Goal: Find specific page/section: Find specific page/section

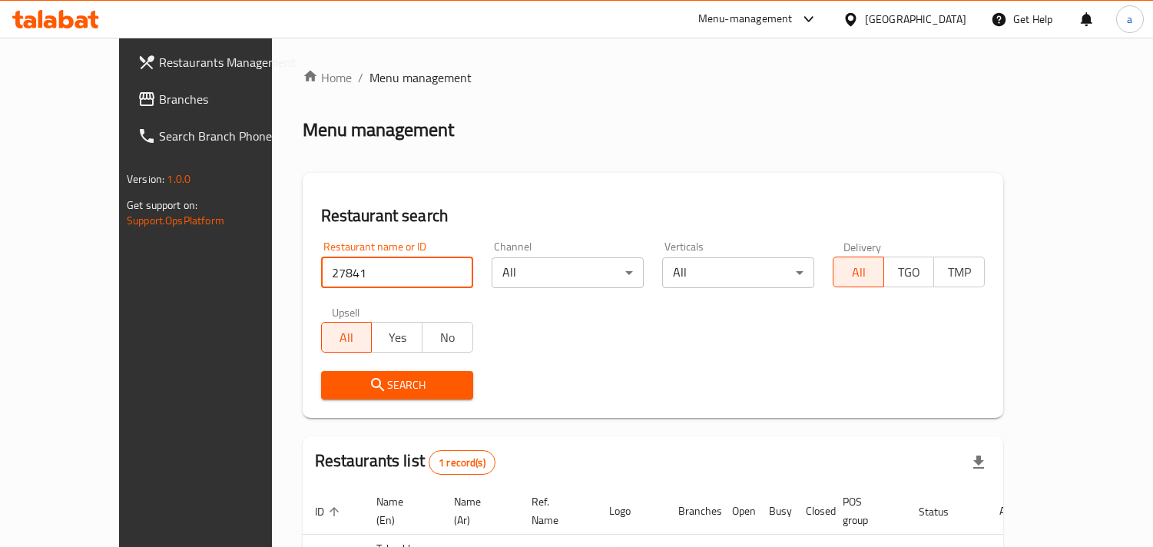
scroll to position [108, 0]
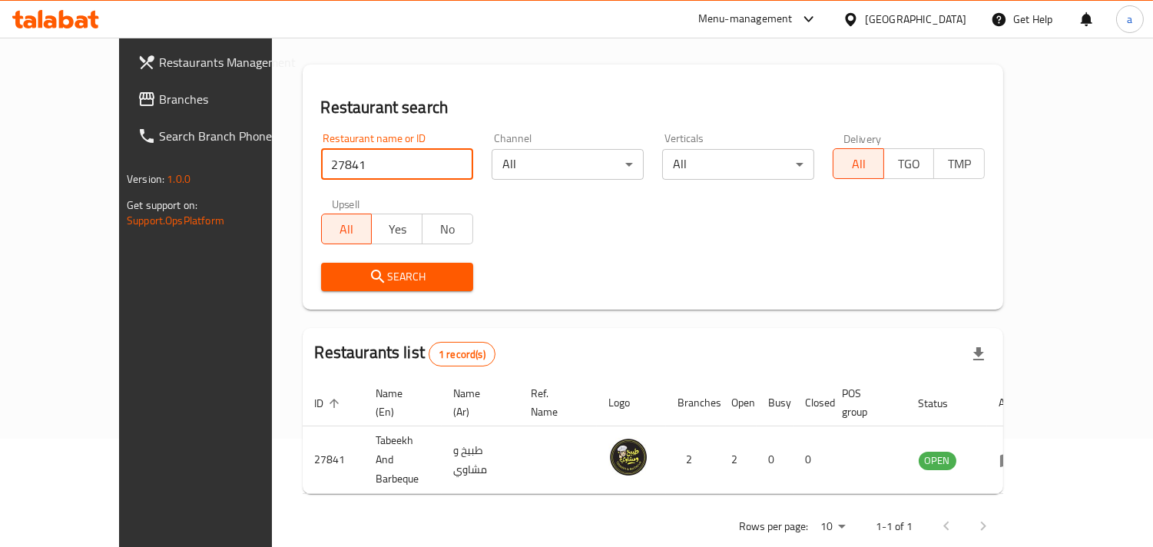
click at [962, 28] on div "Oman" at bounding box center [905, 19] width 148 height 37
click at [956, 25] on div "Oman" at bounding box center [915, 19] width 101 height 17
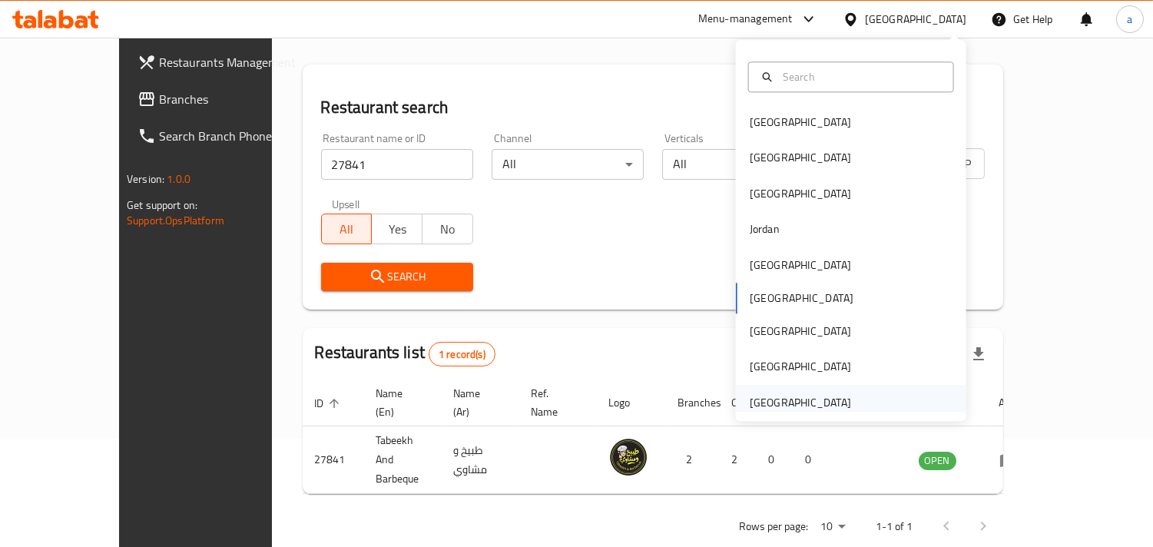
click at [786, 410] on div "[GEOGRAPHIC_DATA]" at bounding box center [800, 402] width 101 height 17
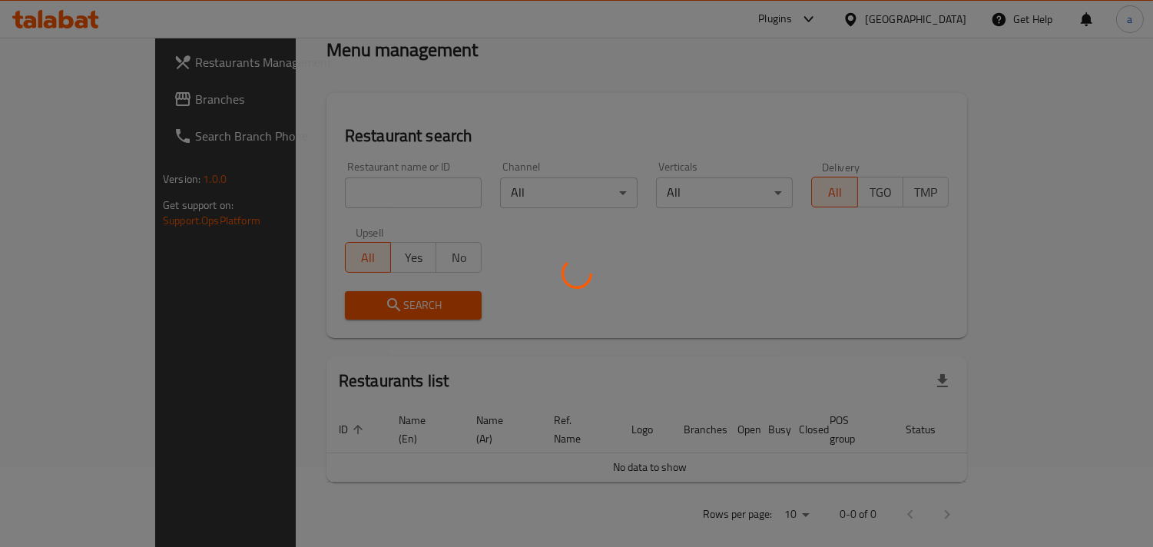
scroll to position [108, 0]
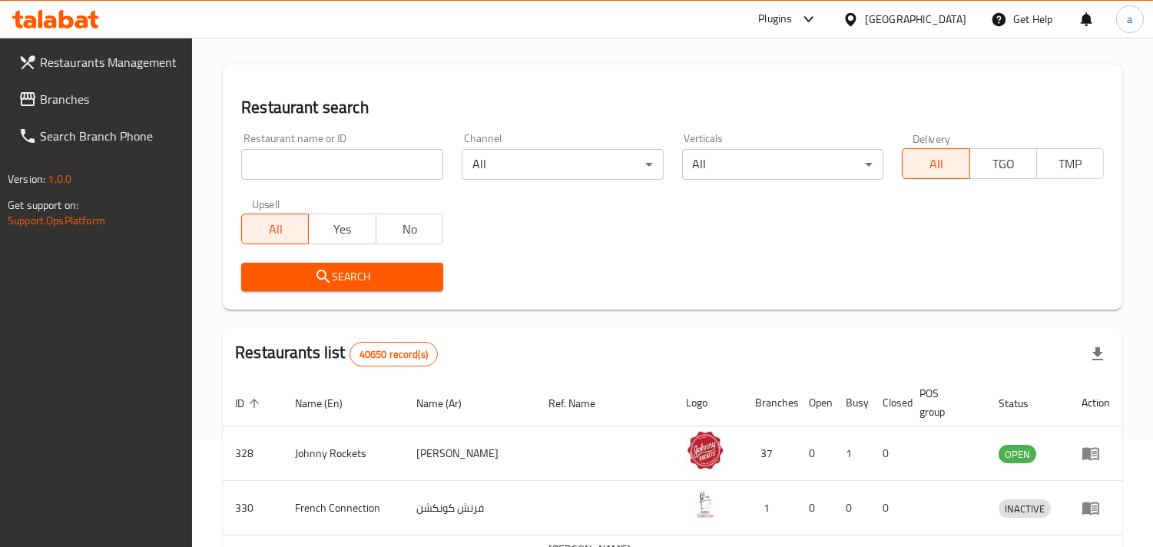
click at [340, 158] on input "search" at bounding box center [342, 164] width 202 height 31
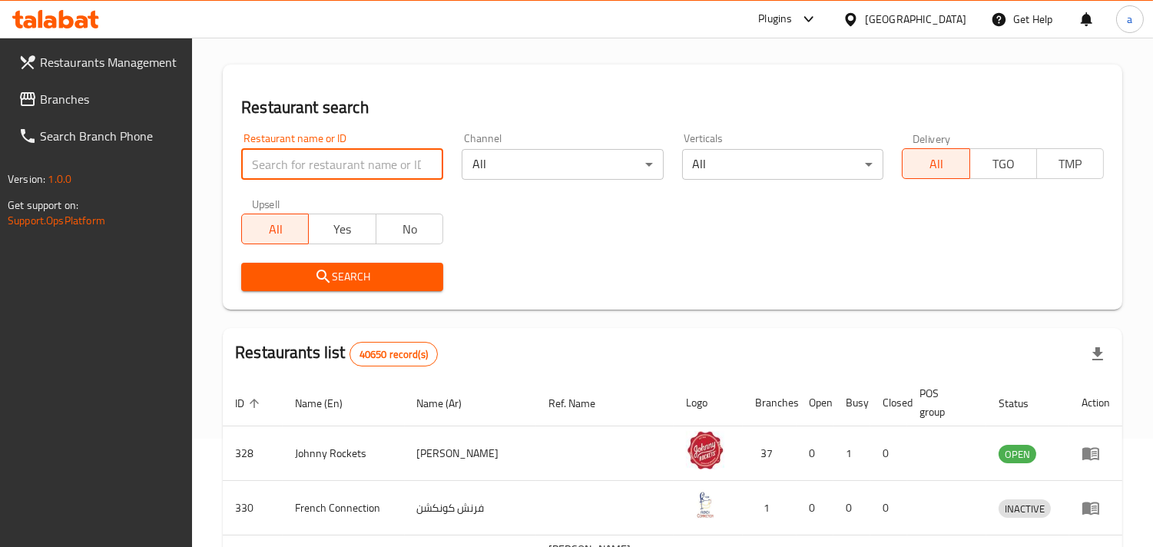
click at [119, 108] on link "Branches" at bounding box center [99, 99] width 187 height 37
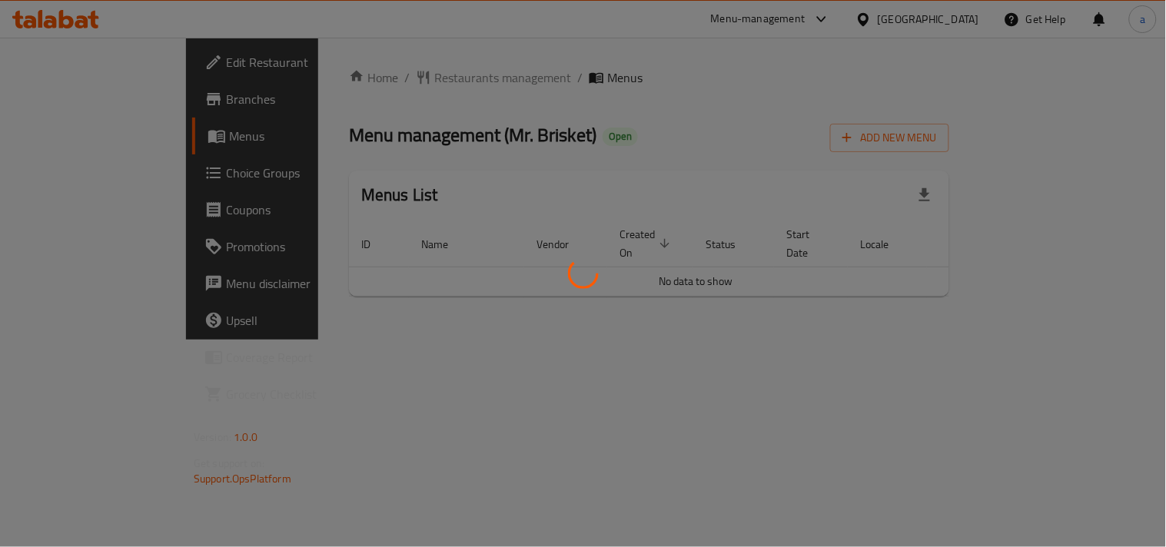
click at [578, 111] on div at bounding box center [583, 273] width 1166 height 547
click at [404, 71] on div at bounding box center [583, 273] width 1166 height 547
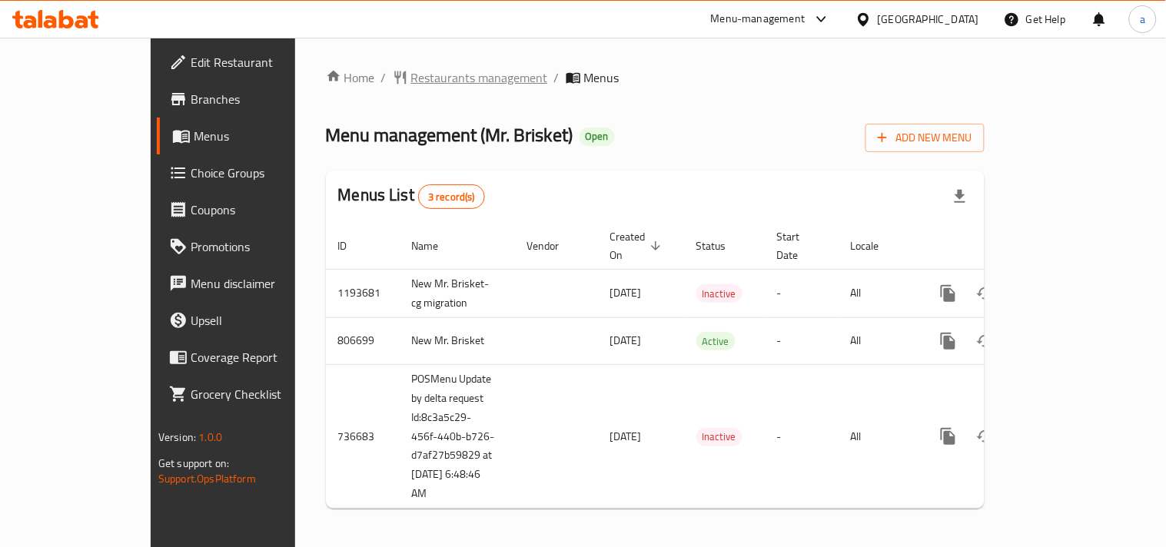
click at [416, 68] on span "Restaurants management" at bounding box center [479, 77] width 137 height 18
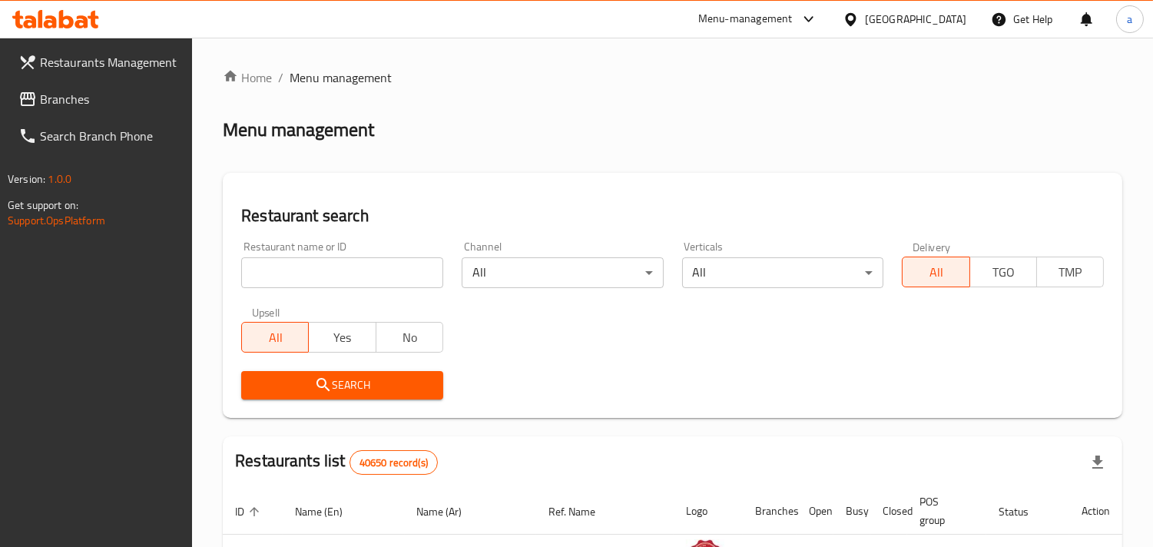
click at [287, 283] on input "search" at bounding box center [342, 272] width 202 height 31
paste input "15980"
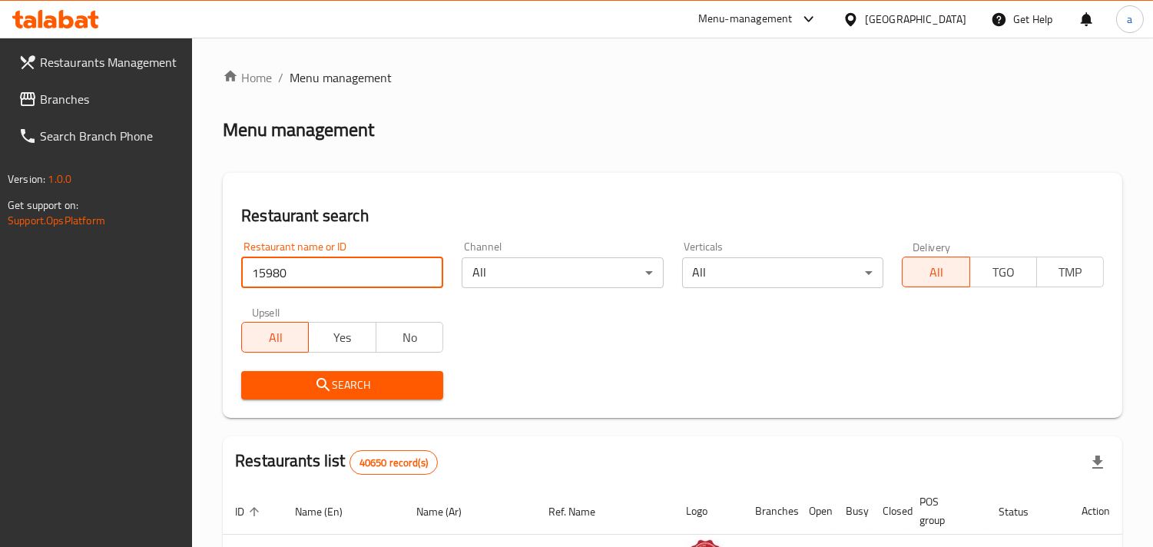
type input "15980"
click button "Search" at bounding box center [342, 385] width 202 height 28
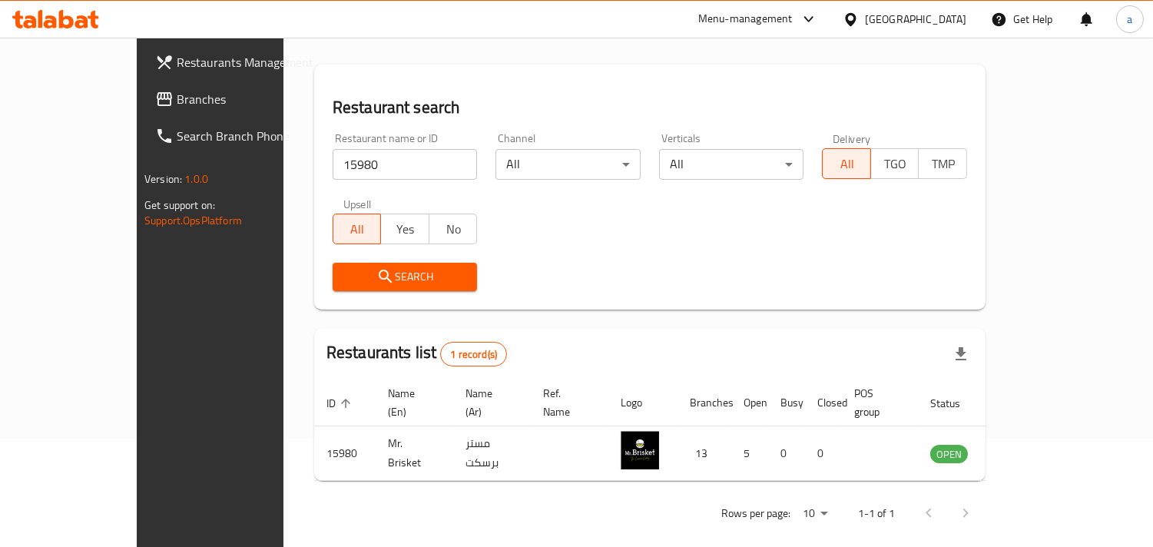
scroll to position [74, 0]
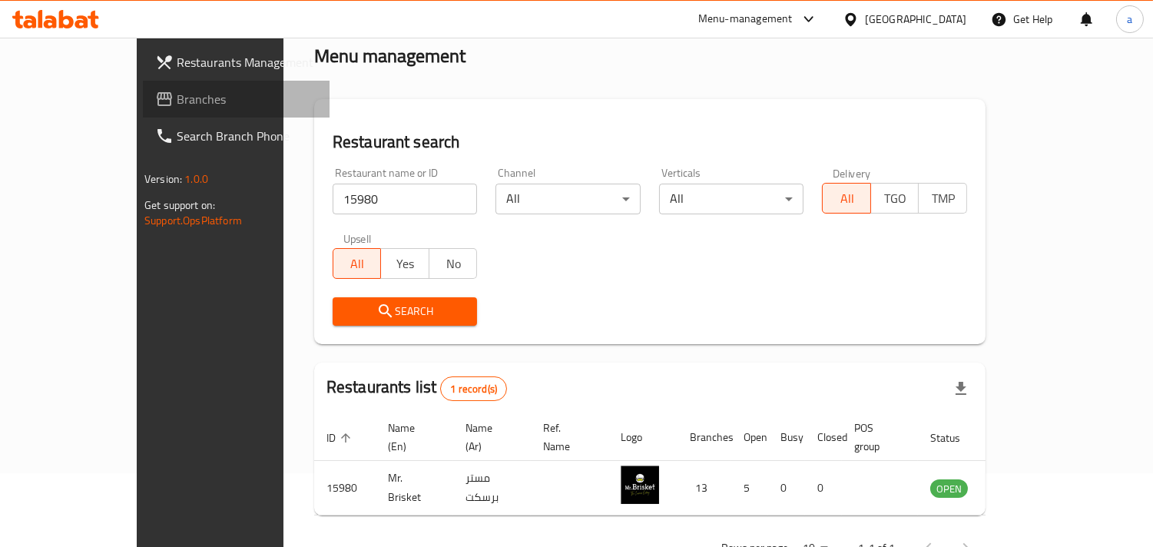
click at [177, 98] on span "Branches" at bounding box center [247, 99] width 141 height 18
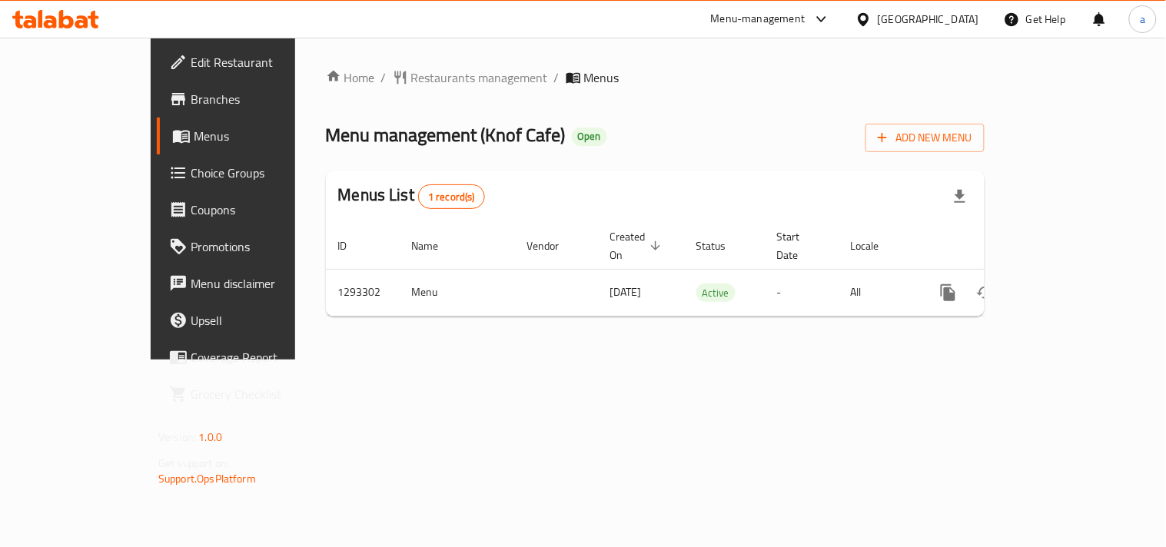
click at [411, 78] on span "Restaurants management" at bounding box center [479, 77] width 137 height 18
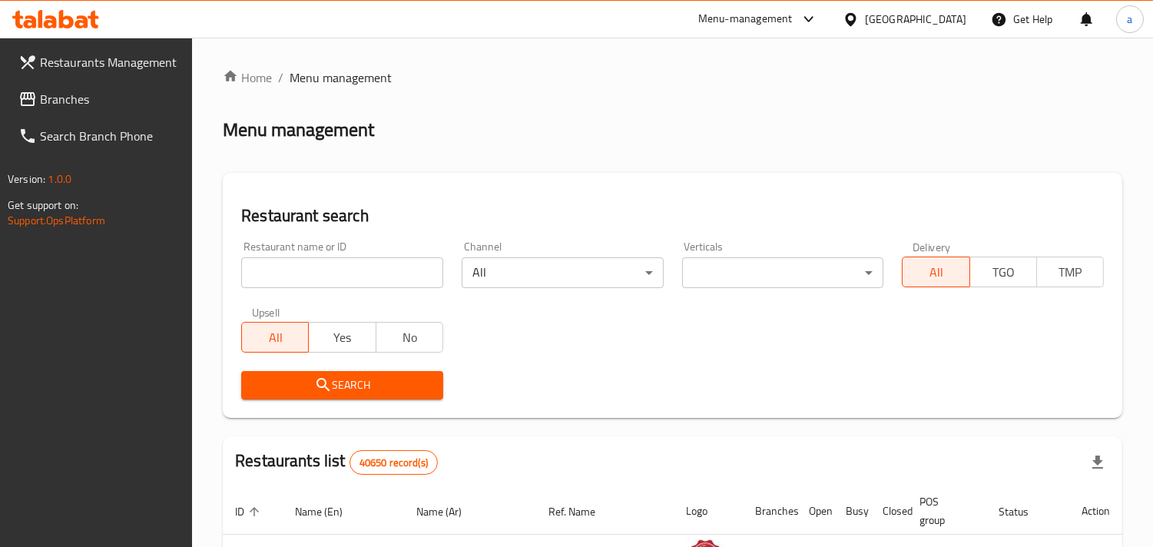
click at [320, 284] on input "search" at bounding box center [342, 272] width 202 height 31
paste input "699464"
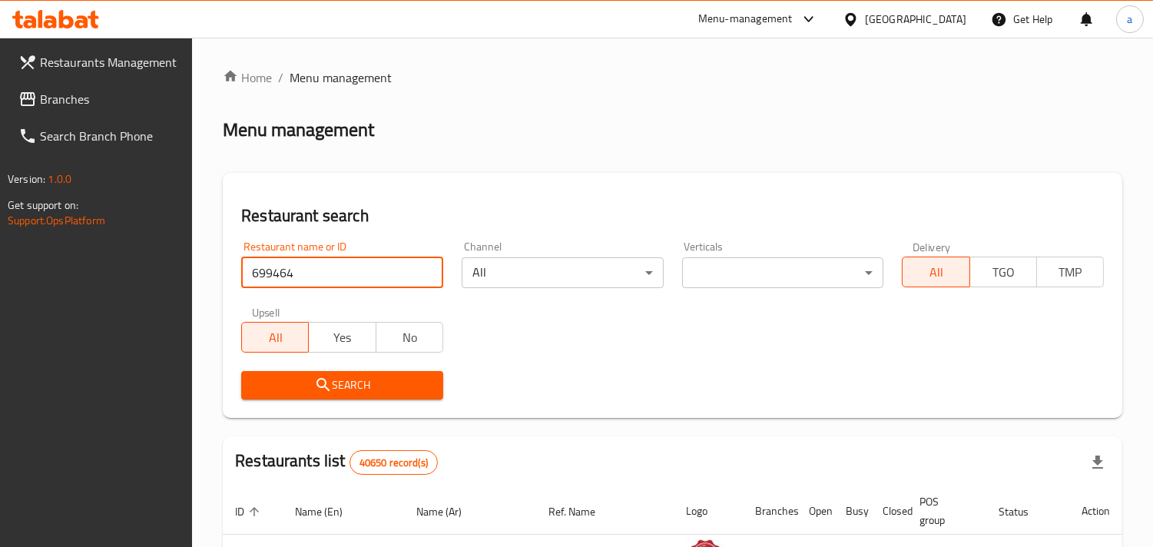
type input "699464"
click button "Search" at bounding box center [342, 385] width 202 height 28
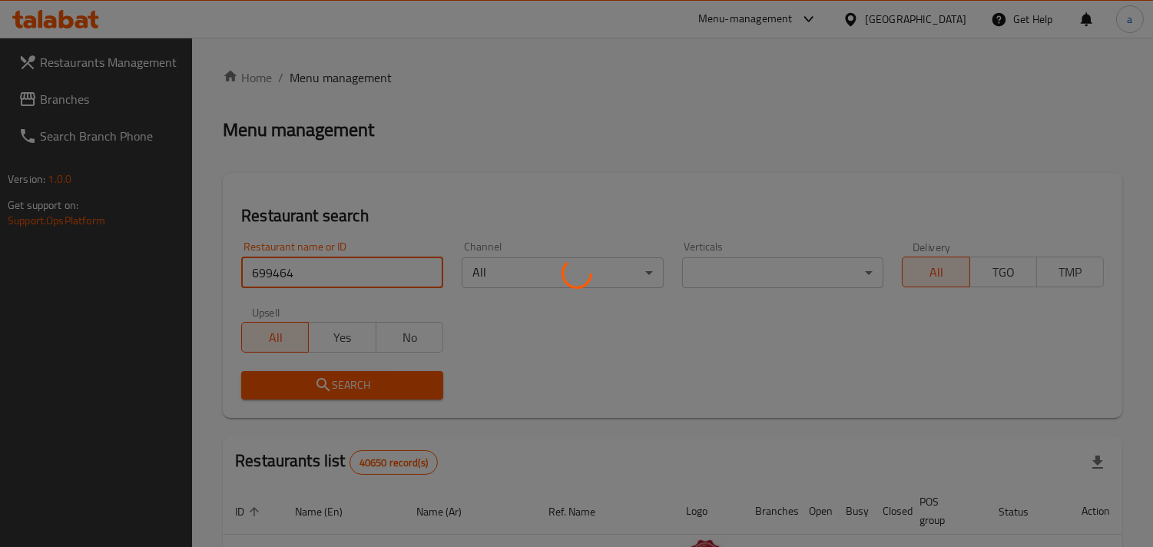
scroll to position [108, 0]
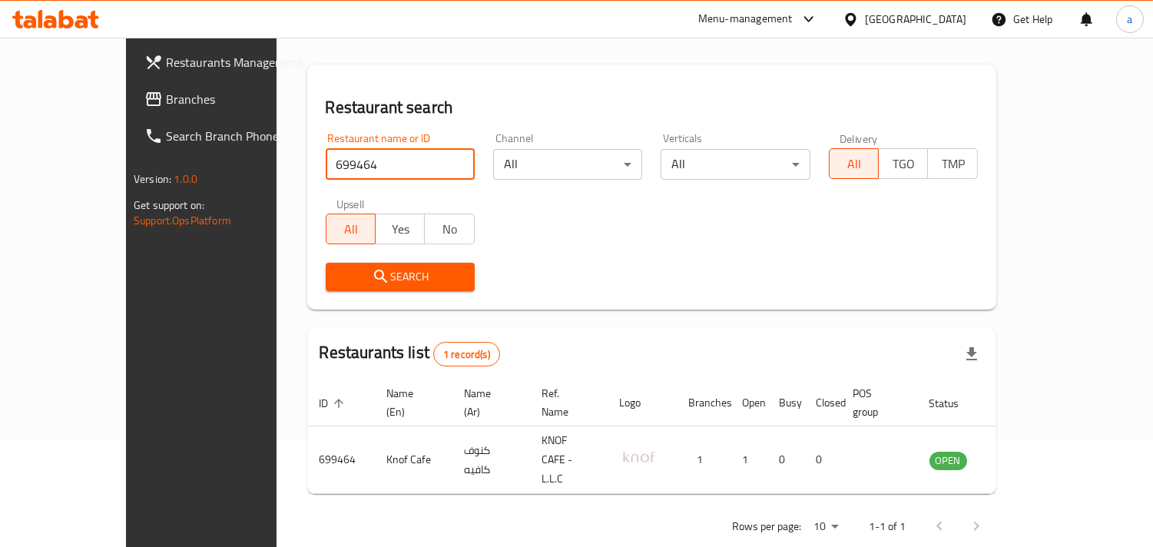
click at [132, 85] on link "Branches" at bounding box center [225, 99] width 187 height 37
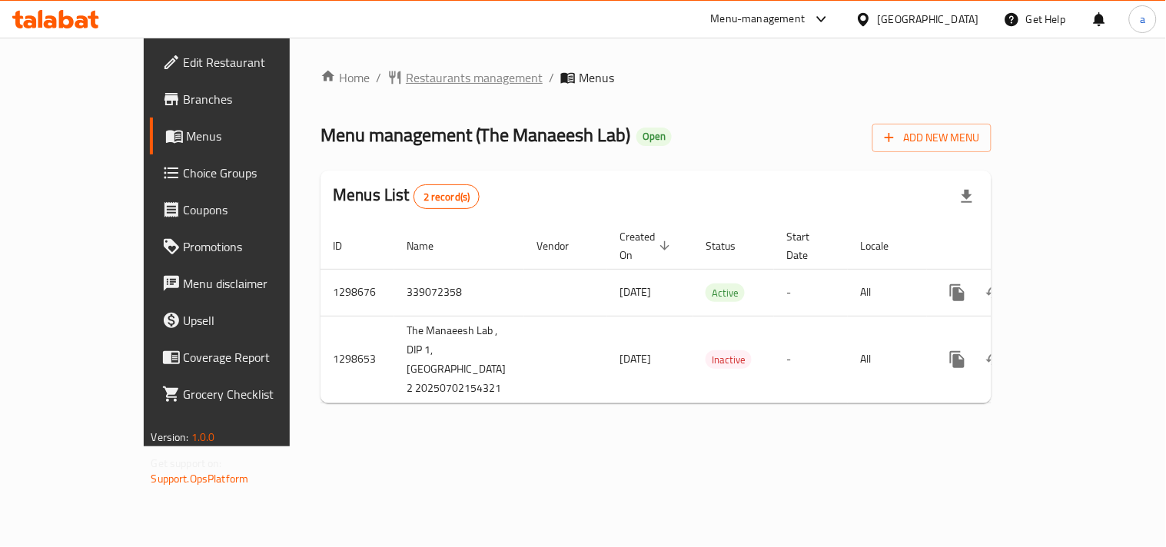
click at [428, 79] on span "Restaurants management" at bounding box center [474, 77] width 137 height 18
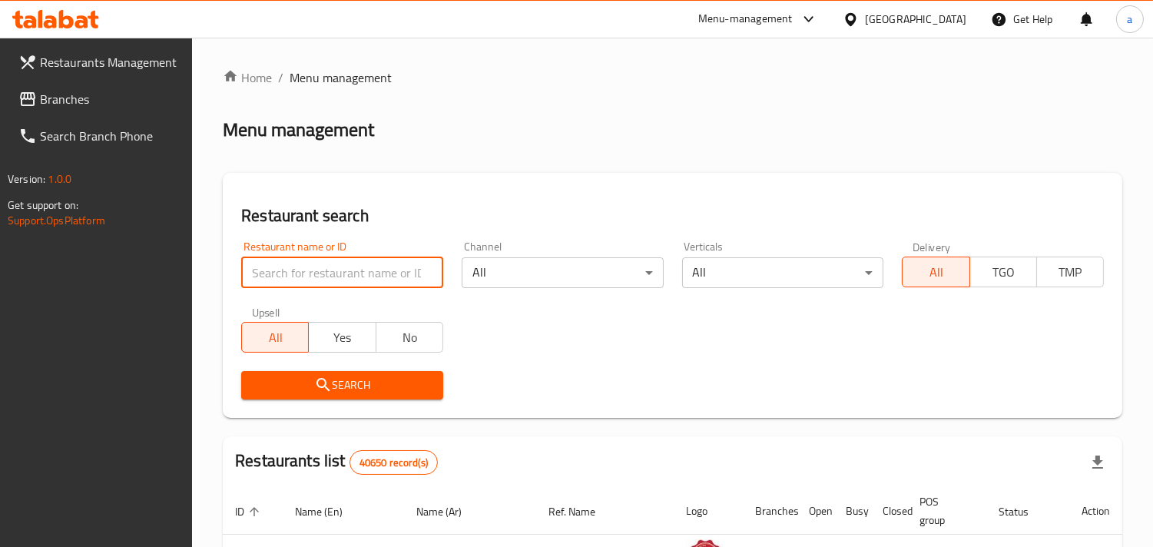
click at [348, 277] on input "search" at bounding box center [342, 272] width 202 height 31
paste input "701044"
type input "701044"
click button "Search" at bounding box center [342, 385] width 202 height 28
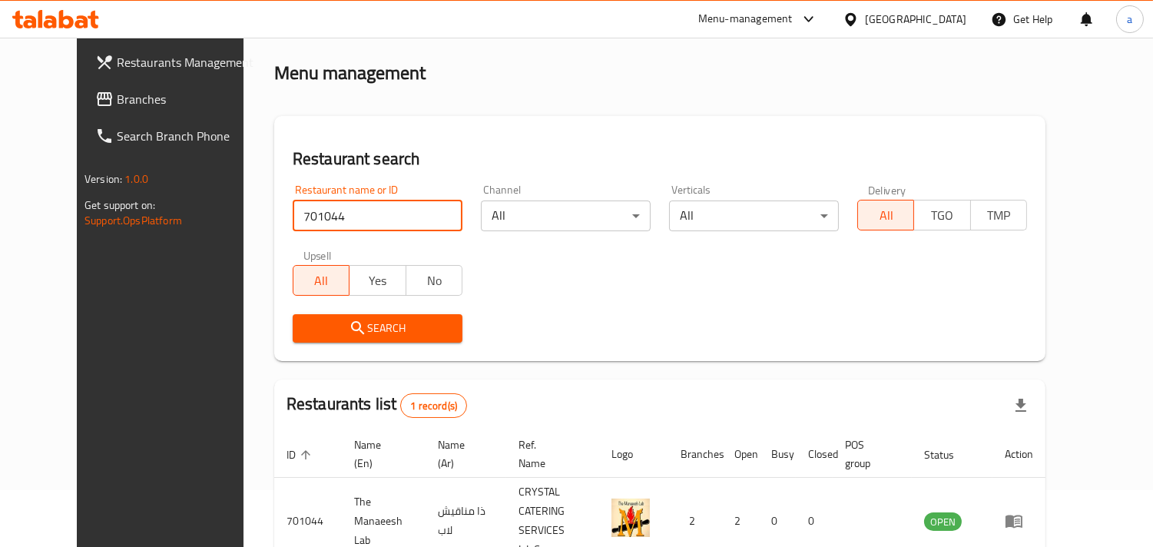
scroll to position [125, 0]
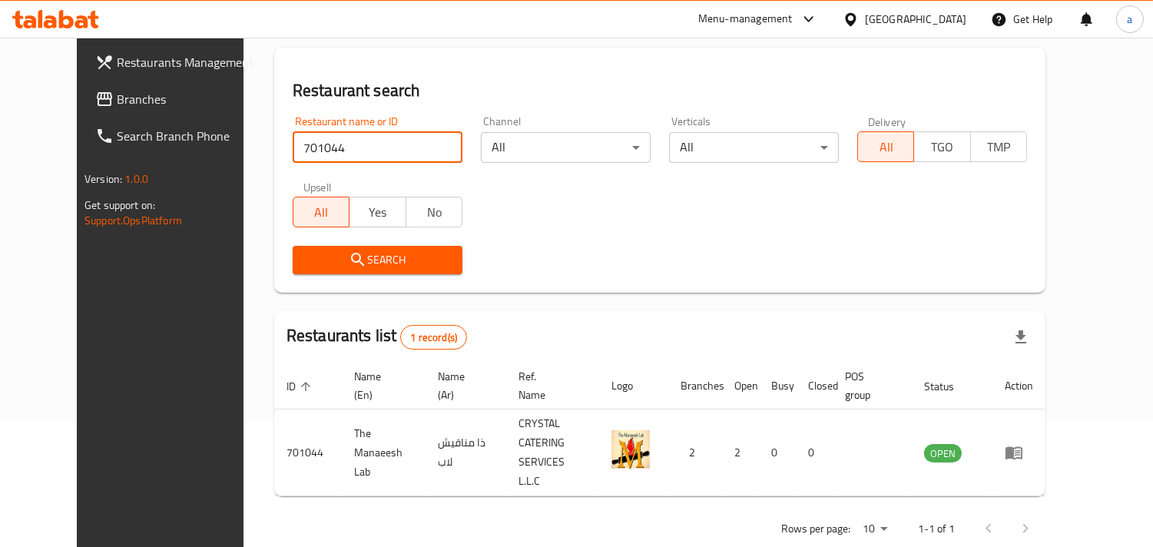
click at [915, 20] on div "United Arab Emirates" at bounding box center [915, 19] width 101 height 17
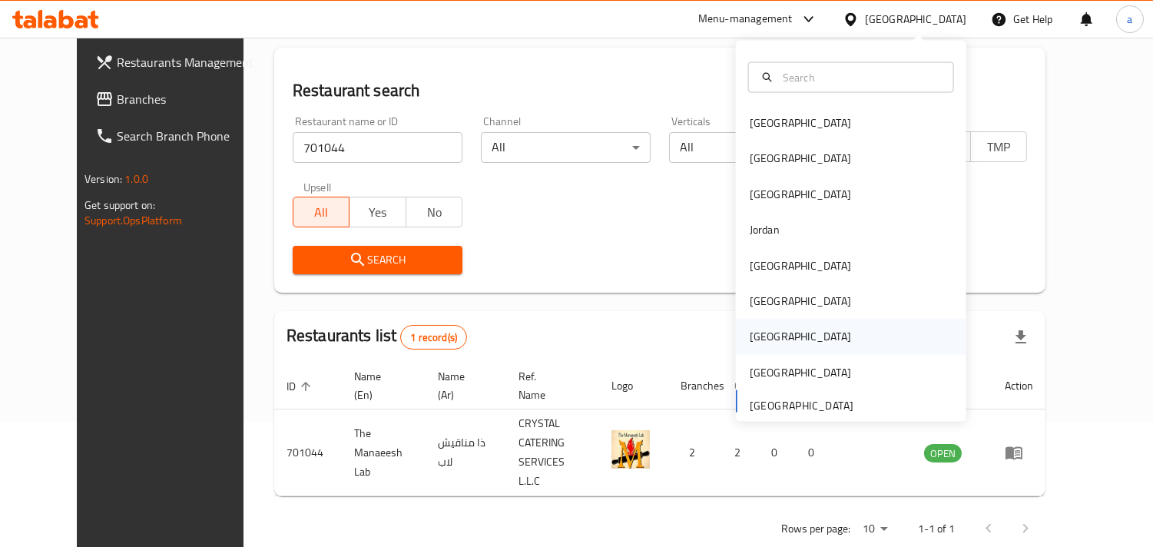
click at [778, 323] on div "Qatar" at bounding box center [851, 336] width 230 height 35
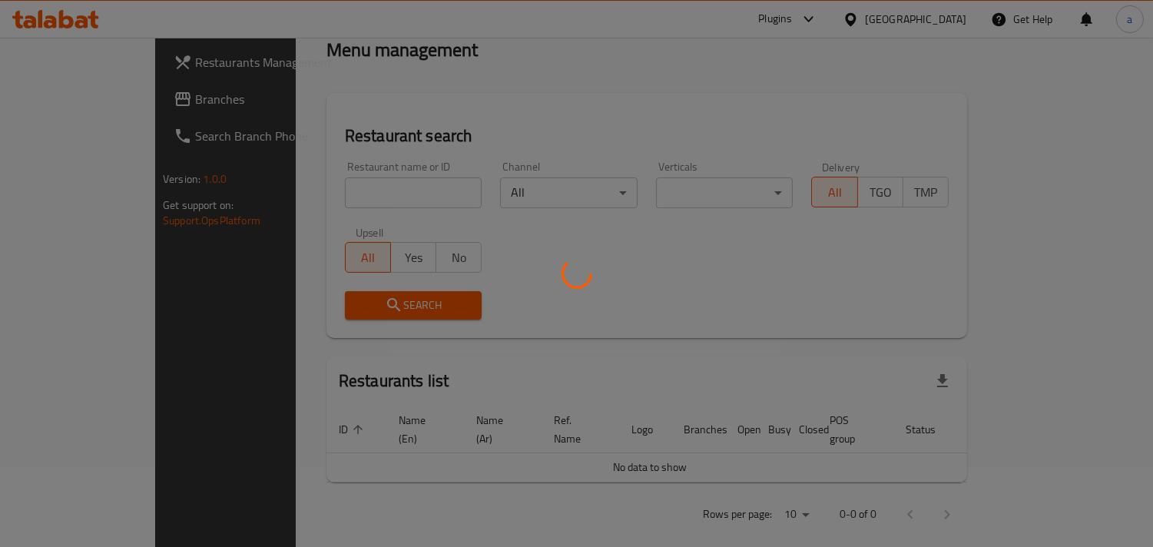
scroll to position [125, 0]
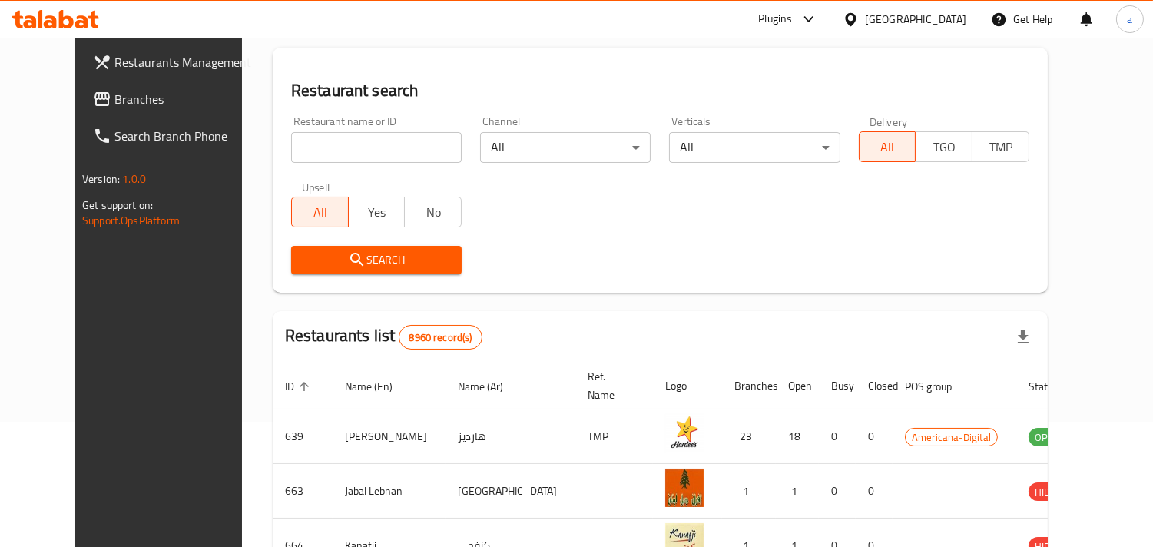
click at [114, 96] on span "Branches" at bounding box center [184, 99] width 141 height 18
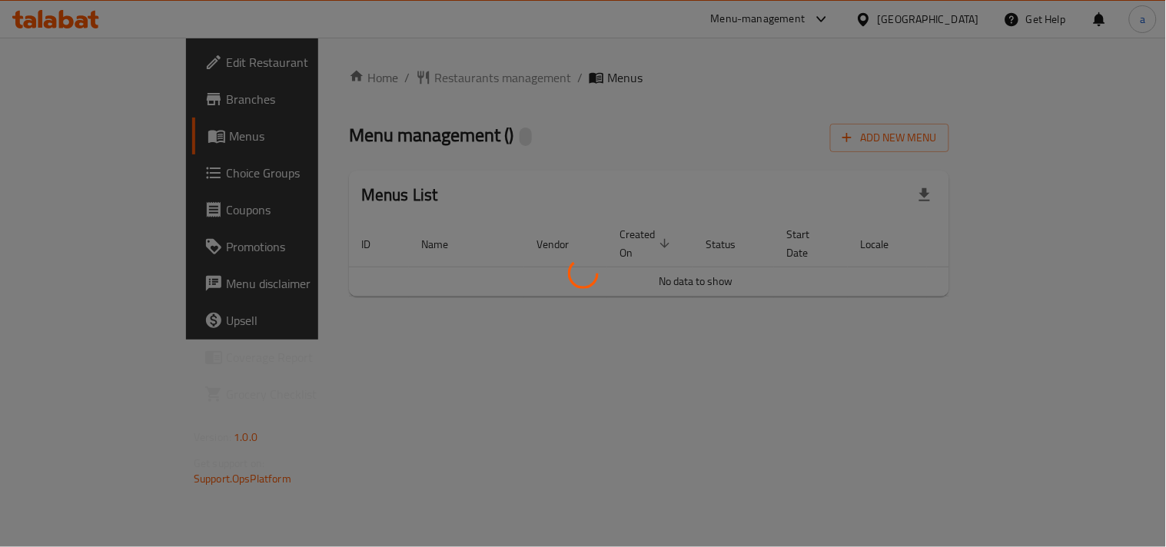
drag, startPoint x: 0, startPoint y: 0, endPoint x: 367, endPoint y: 79, distance: 375.7
click at [367, 79] on div at bounding box center [583, 273] width 1166 height 547
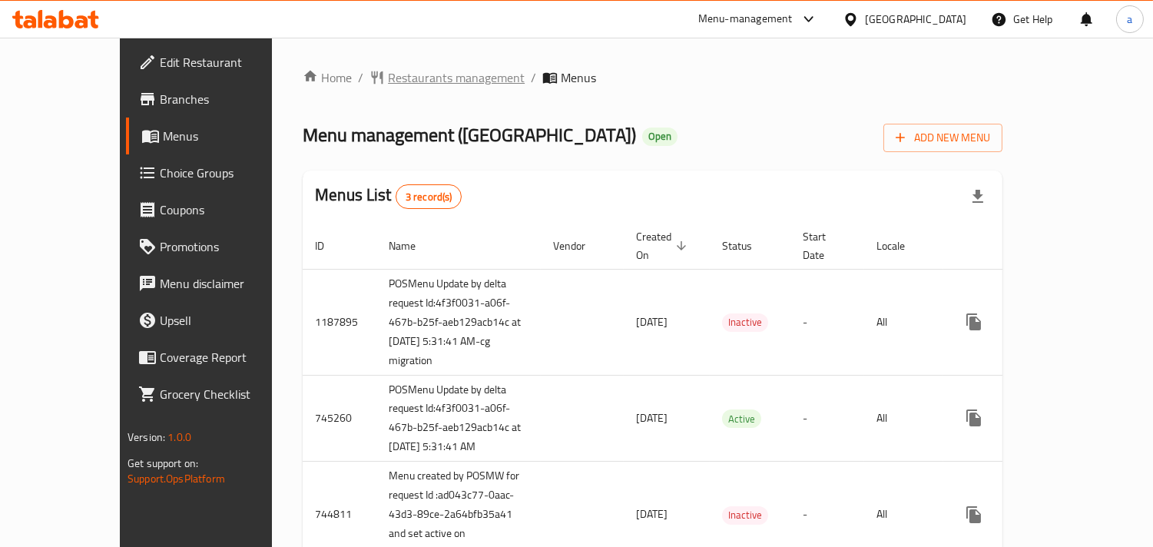
click at [388, 80] on span "Restaurants management" at bounding box center [456, 77] width 137 height 18
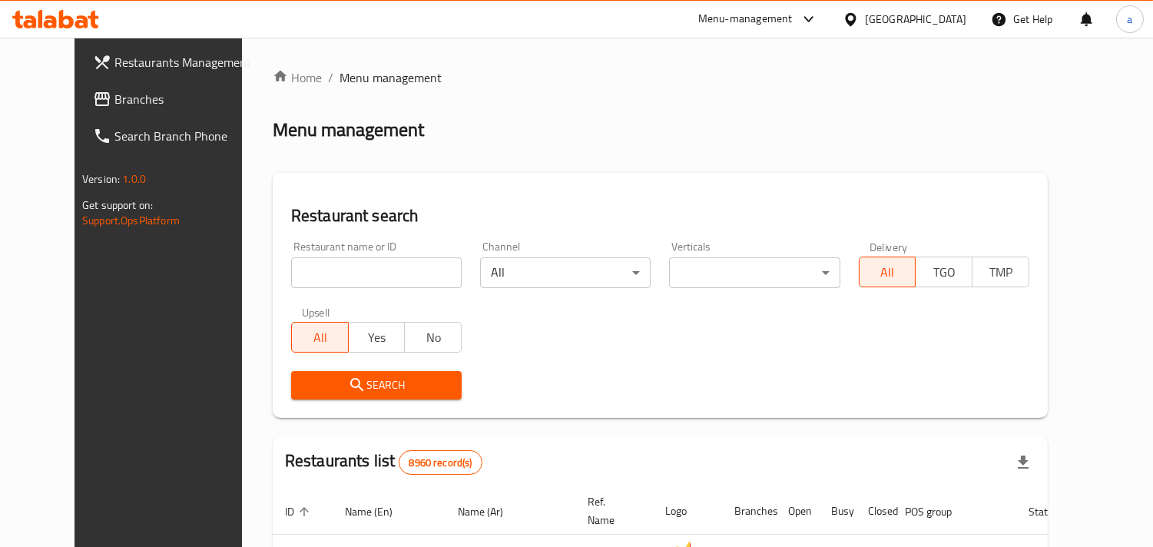
click at [309, 267] on input "search" at bounding box center [376, 272] width 171 height 31
click at [319, 296] on div "Restaurant name or ID Restaurant name or ID" at bounding box center [376, 264] width 189 height 65
click at [317, 278] on input "search" at bounding box center [376, 272] width 171 height 31
click at [358, 273] on input "search" at bounding box center [376, 272] width 171 height 31
paste input "v"
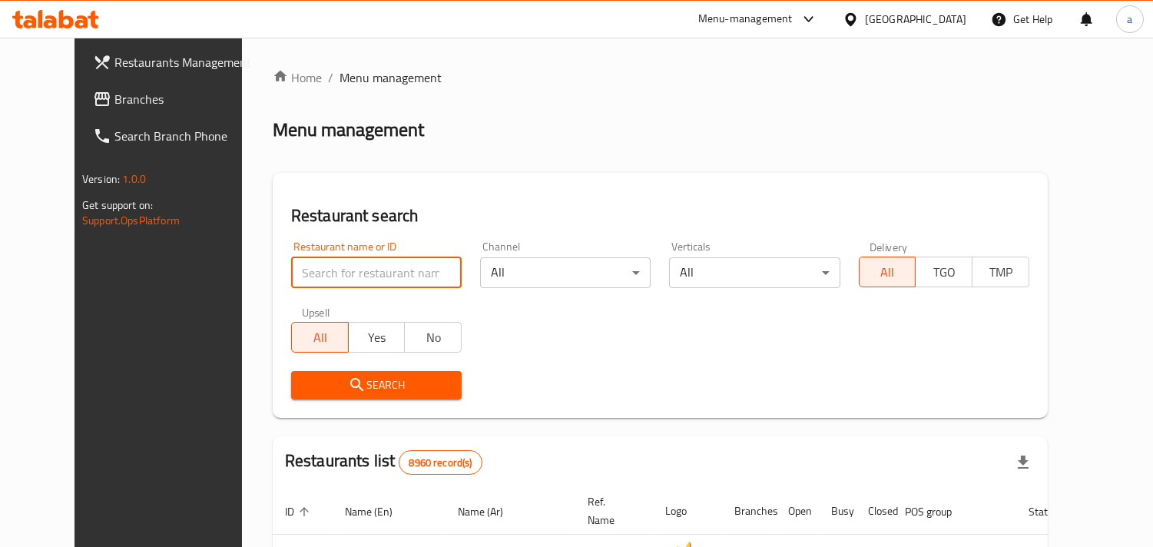
type input "v"
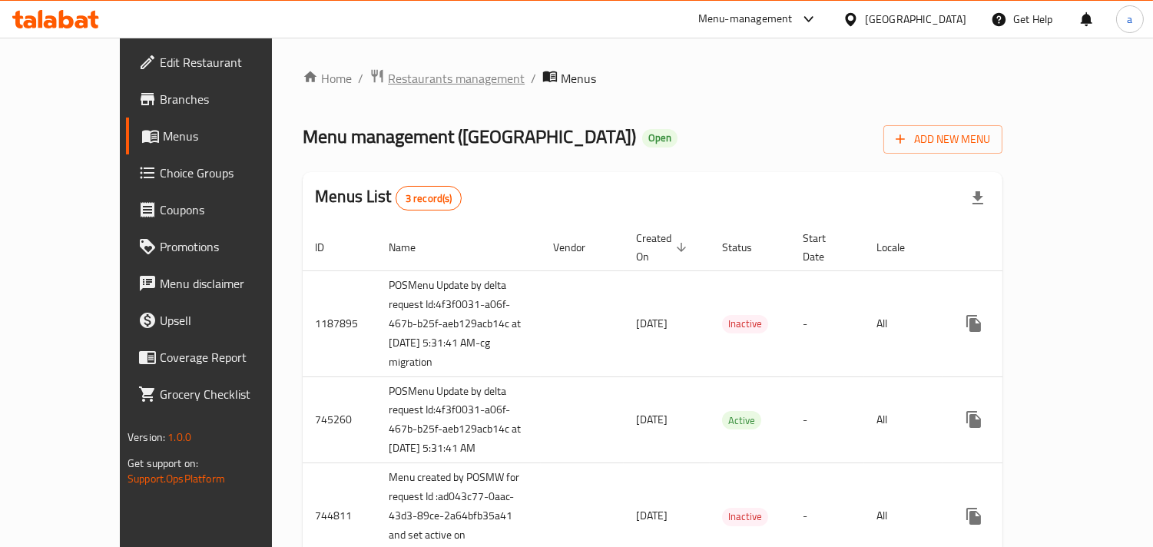
click at [388, 77] on span "Restaurants management" at bounding box center [456, 78] width 137 height 18
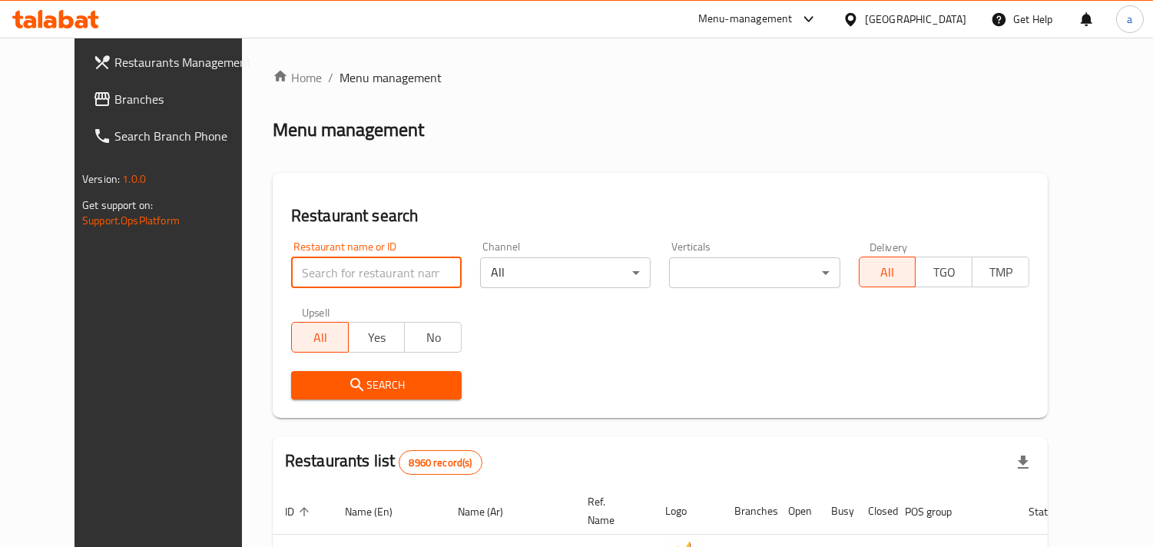
click at [313, 267] on input "search" at bounding box center [376, 272] width 171 height 31
paste input "606120"
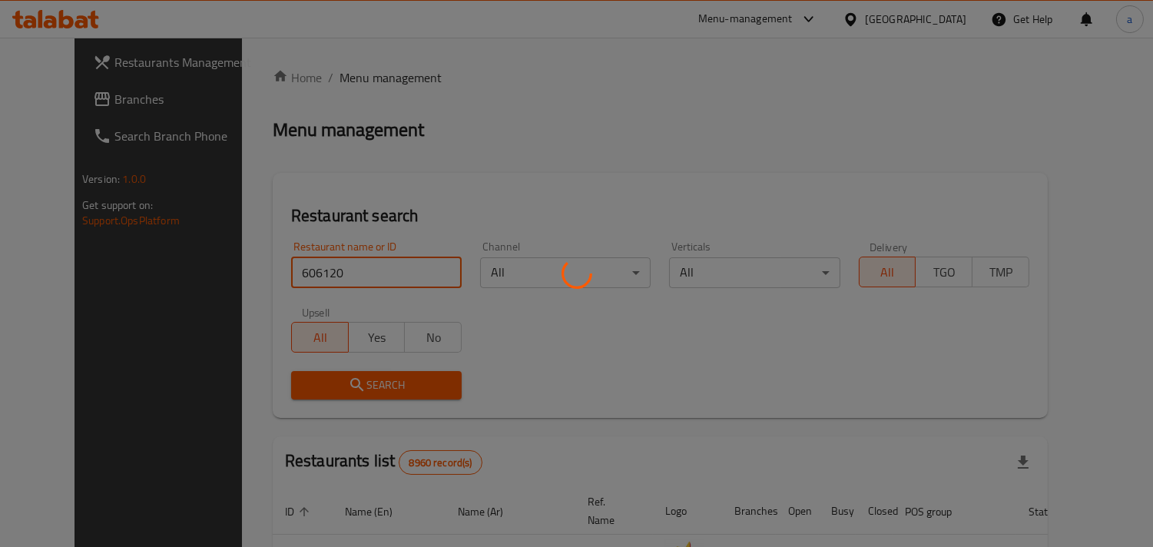
type input "606120"
click button "Search" at bounding box center [376, 385] width 171 height 28
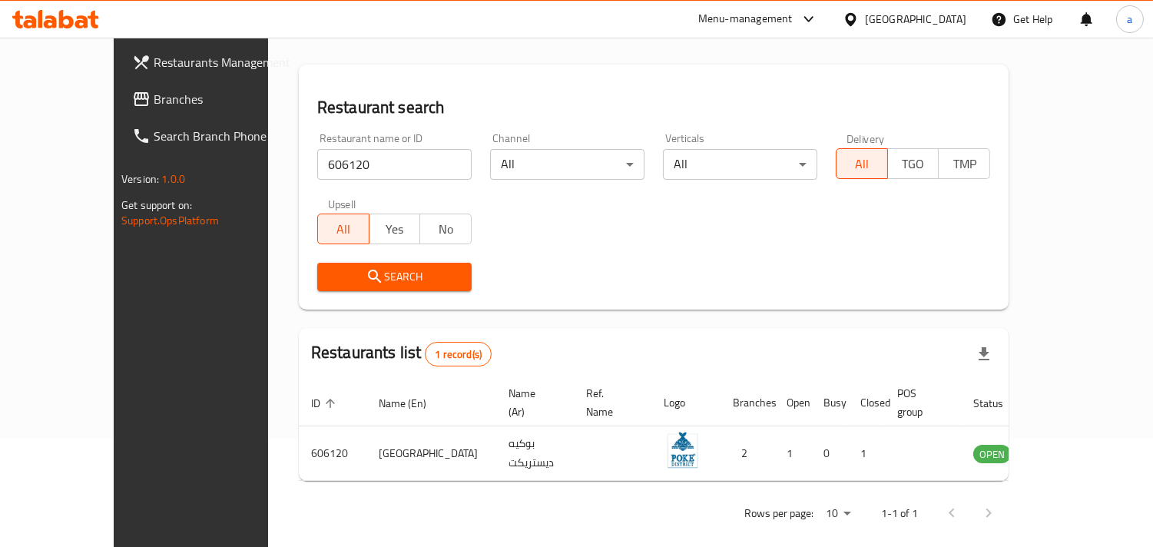
scroll to position [75, 0]
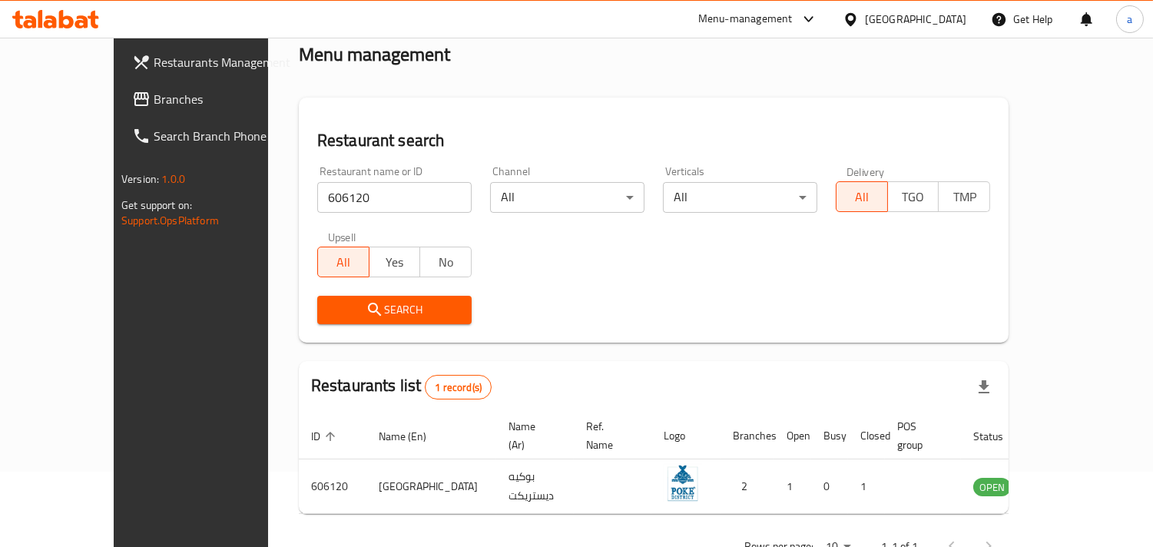
click at [947, 24] on div "Qatar" at bounding box center [915, 19] width 101 height 17
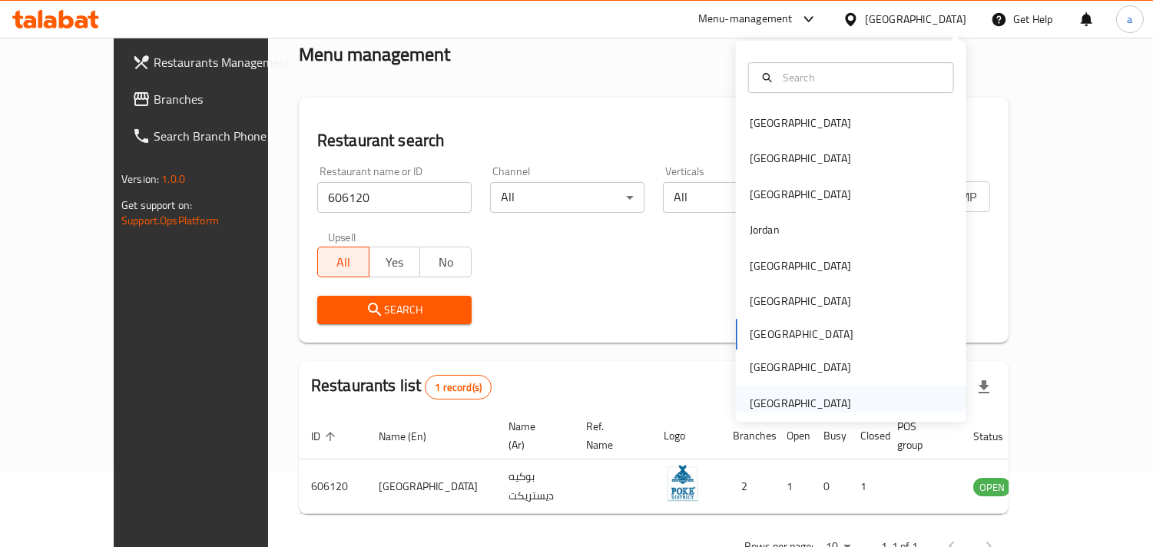
click at [778, 400] on div "[GEOGRAPHIC_DATA]" at bounding box center [800, 403] width 101 height 17
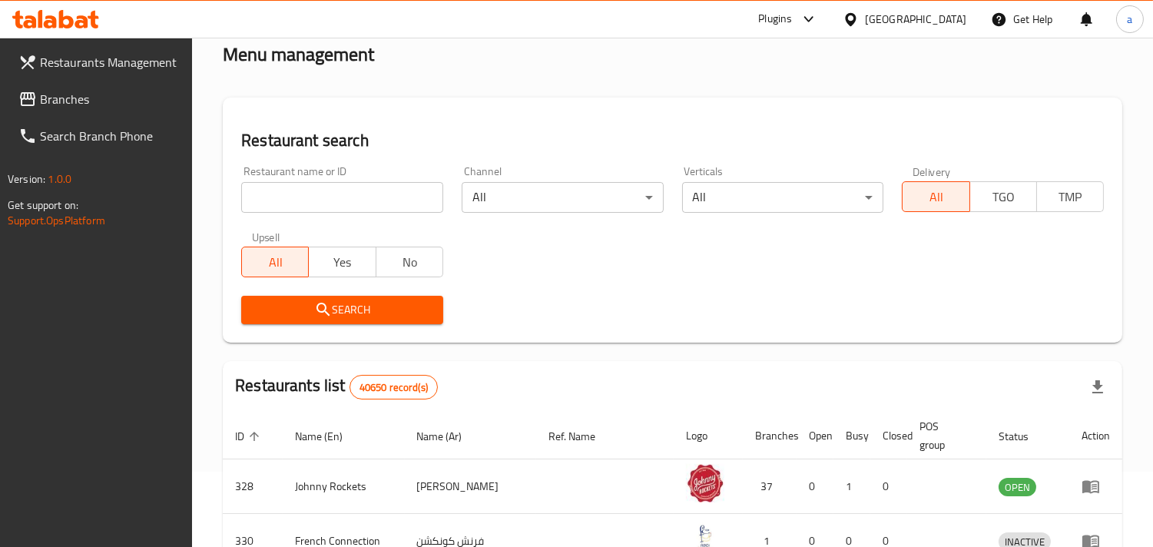
click at [78, 101] on span "Branches" at bounding box center [110, 99] width 141 height 18
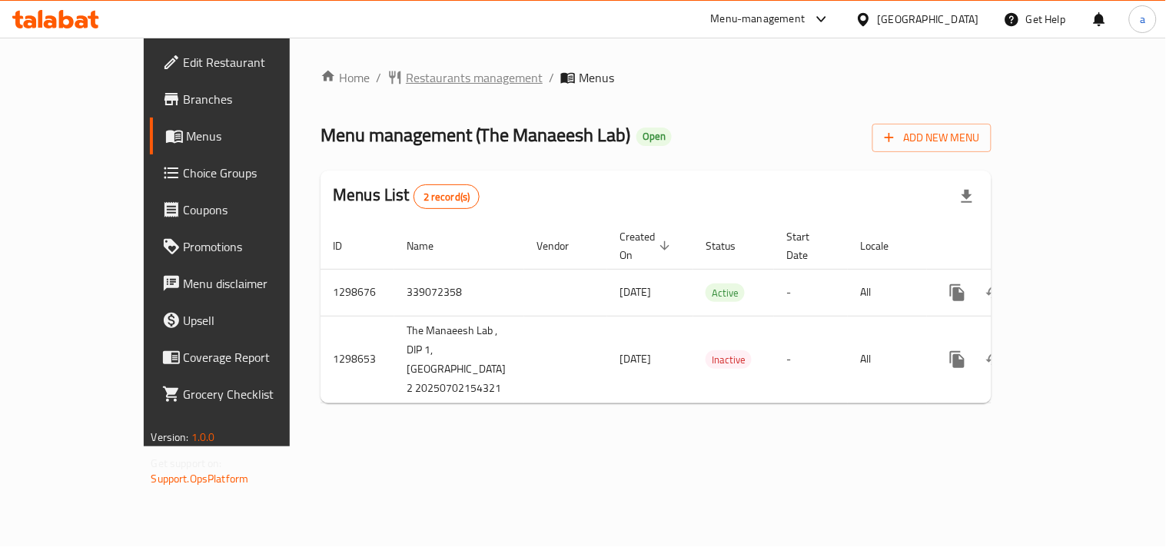
click at [406, 79] on span "Restaurants management" at bounding box center [474, 77] width 137 height 18
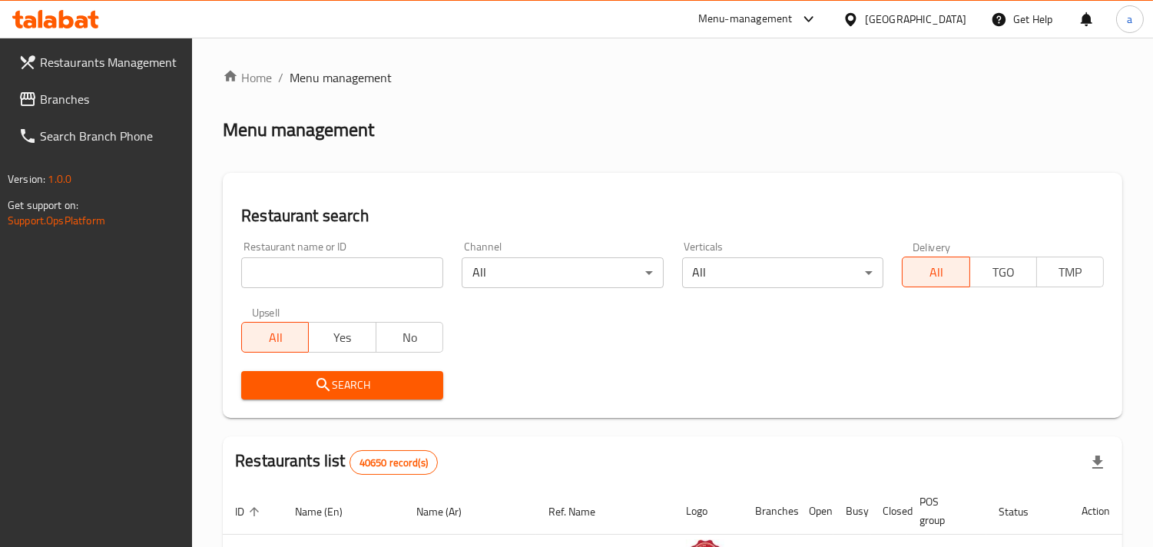
click at [327, 273] on input "search" at bounding box center [342, 272] width 202 height 31
paste input "701044"
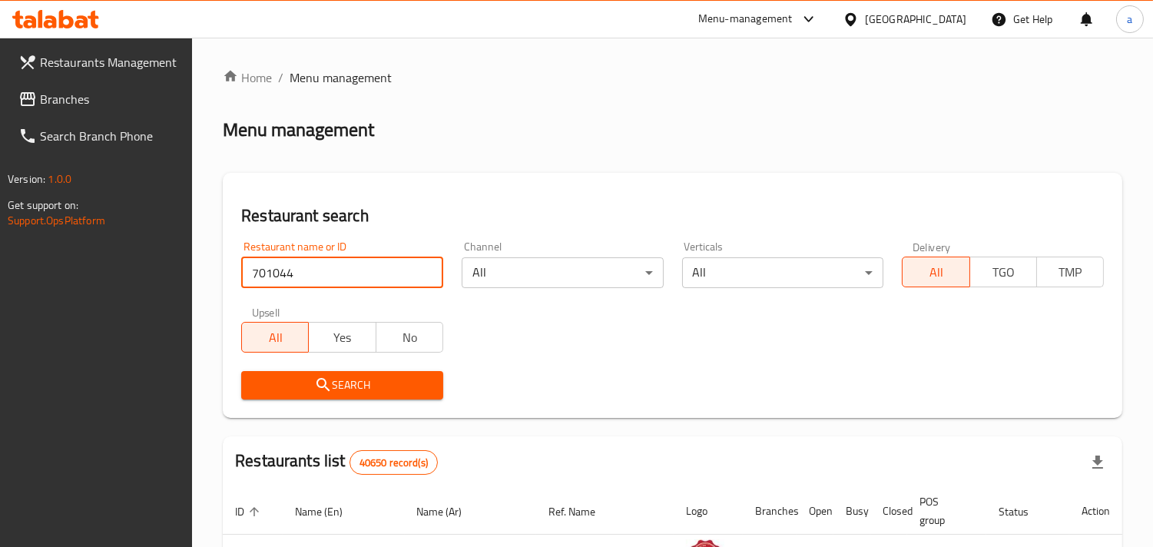
type input "701044"
click button "Search" at bounding box center [342, 385] width 202 height 28
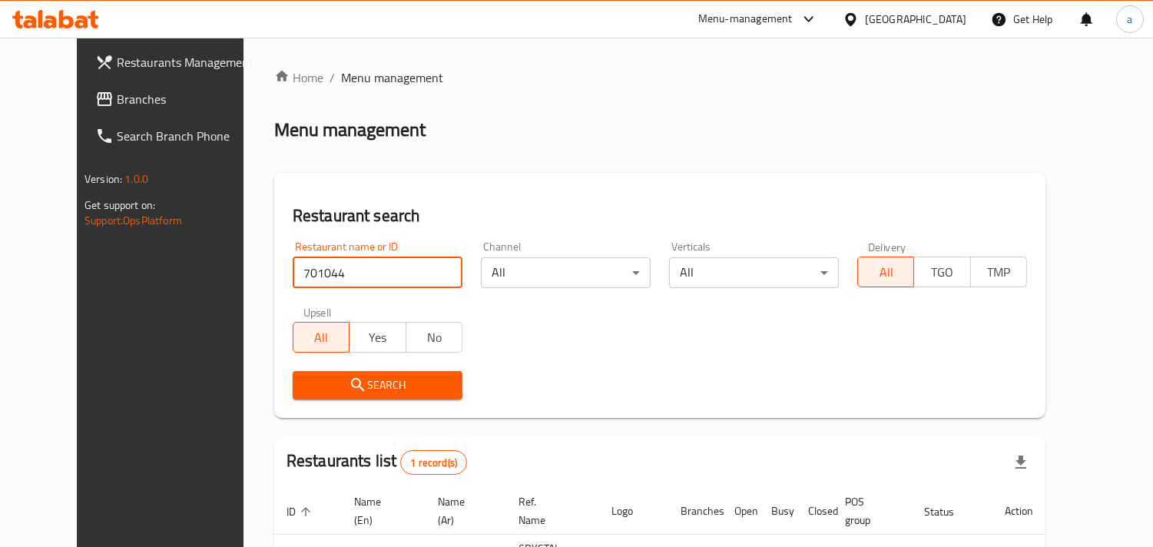
scroll to position [125, 0]
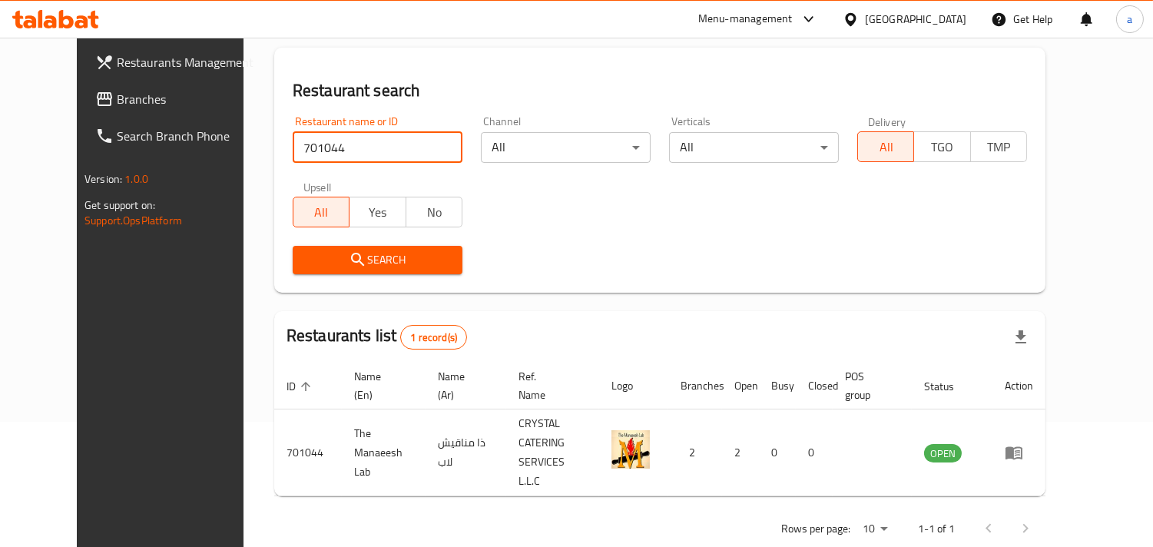
click at [117, 90] on span "Branches" at bounding box center [187, 99] width 141 height 18
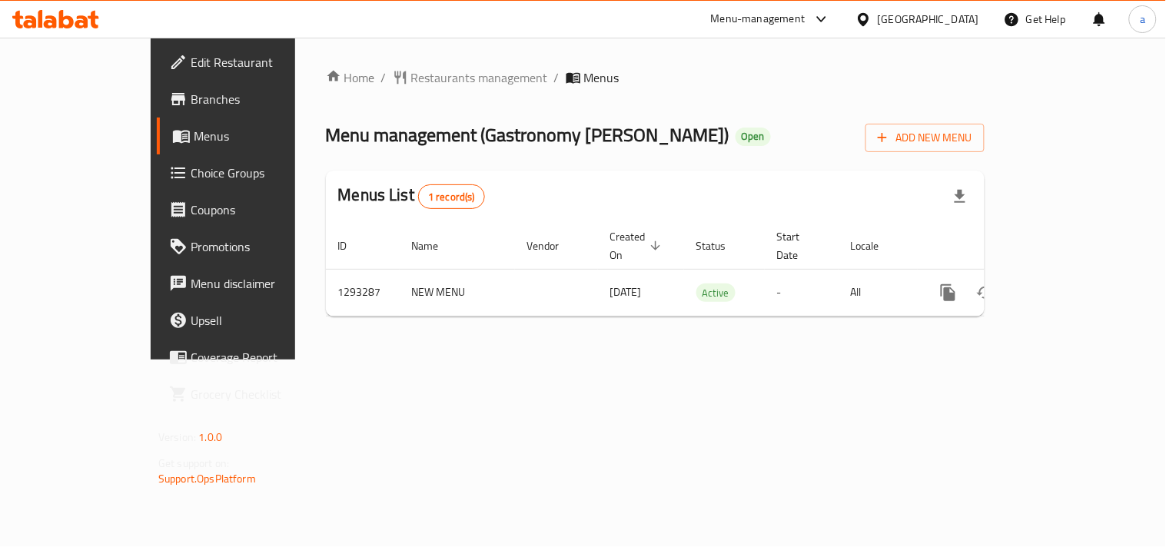
click at [411, 78] on span "Restaurants management" at bounding box center [479, 77] width 137 height 18
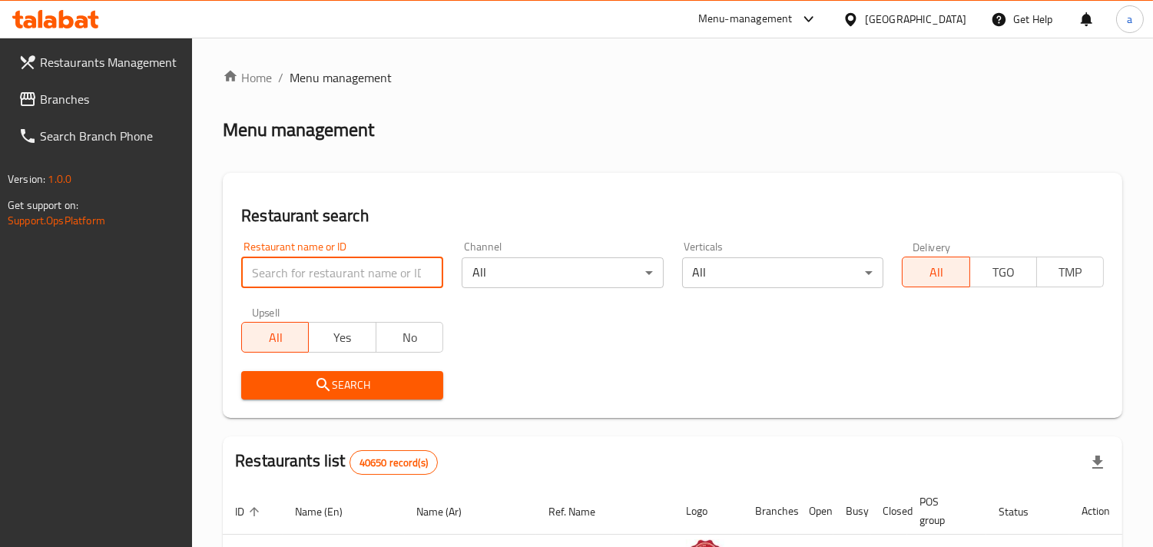
click at [302, 272] on input "search" at bounding box center [342, 272] width 202 height 31
paste input "699454"
type input "699454"
click button "Search" at bounding box center [342, 385] width 202 height 28
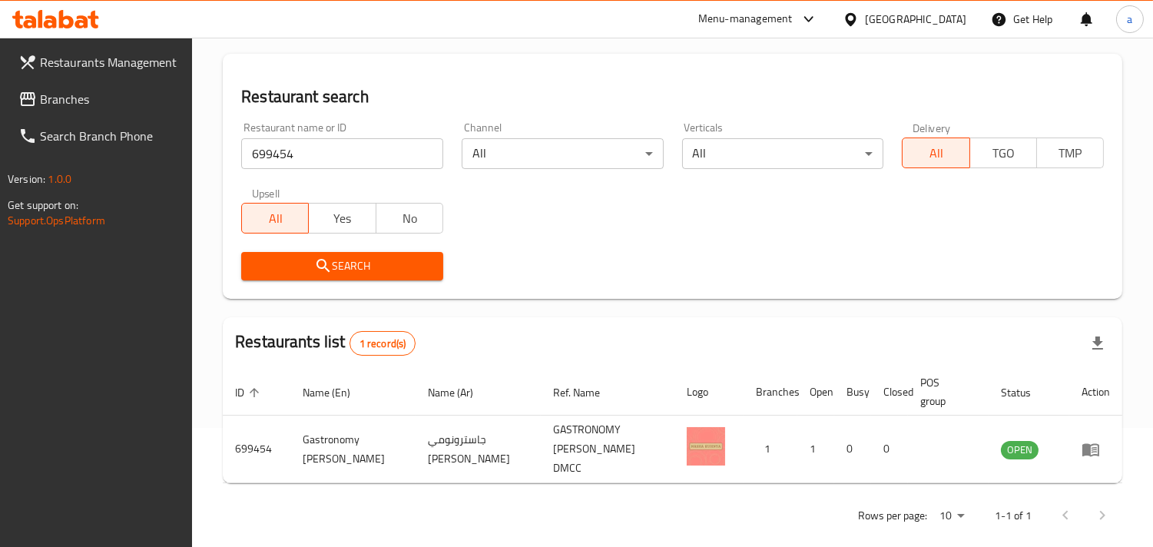
scroll to position [125, 0]
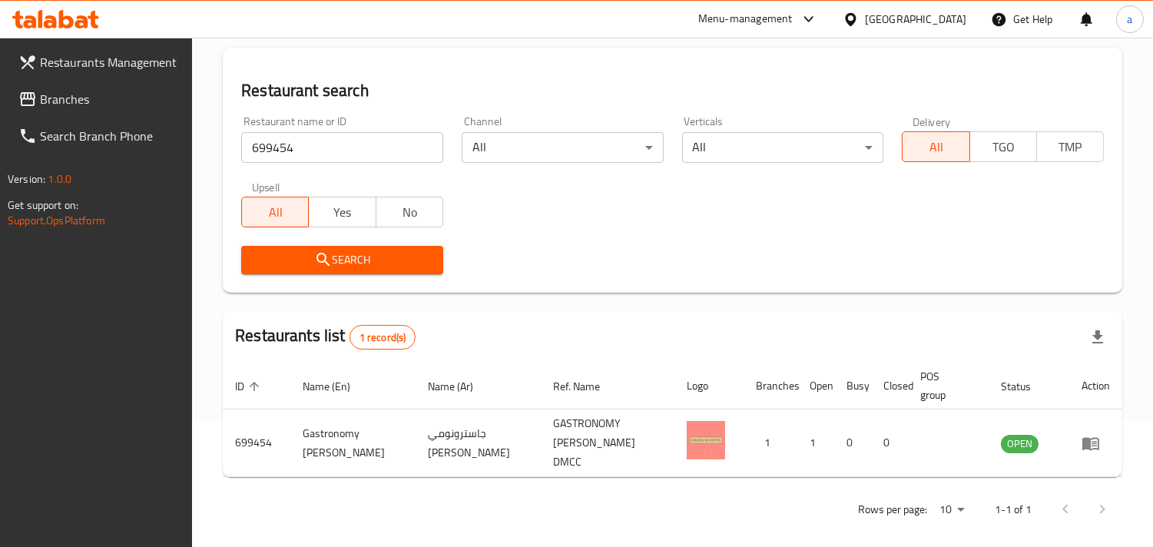
click at [934, 17] on div "[GEOGRAPHIC_DATA]" at bounding box center [915, 19] width 101 height 17
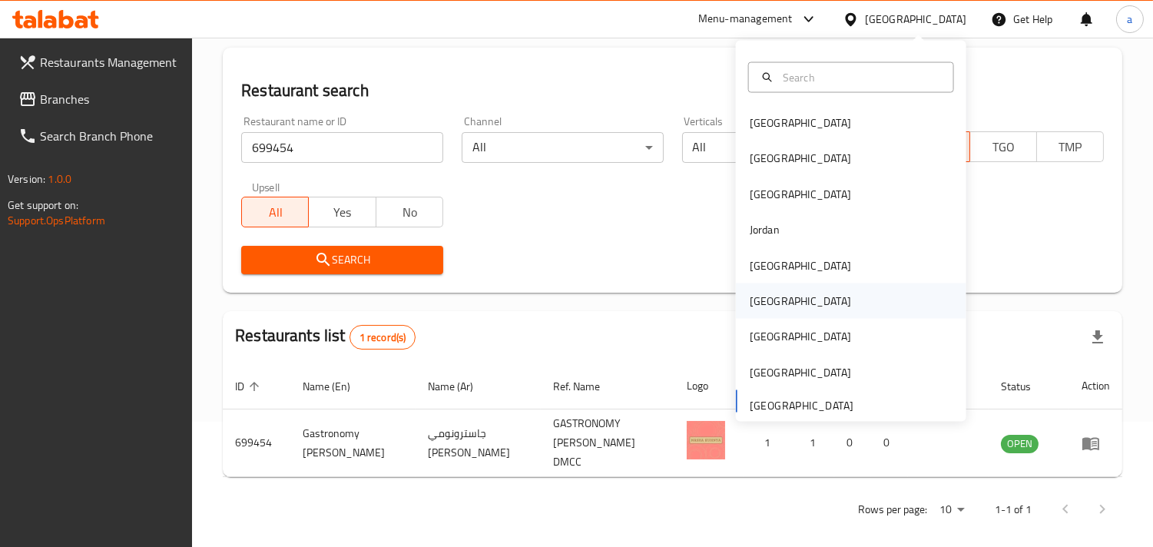
click at [763, 310] on div "[GEOGRAPHIC_DATA]" at bounding box center [801, 301] width 126 height 35
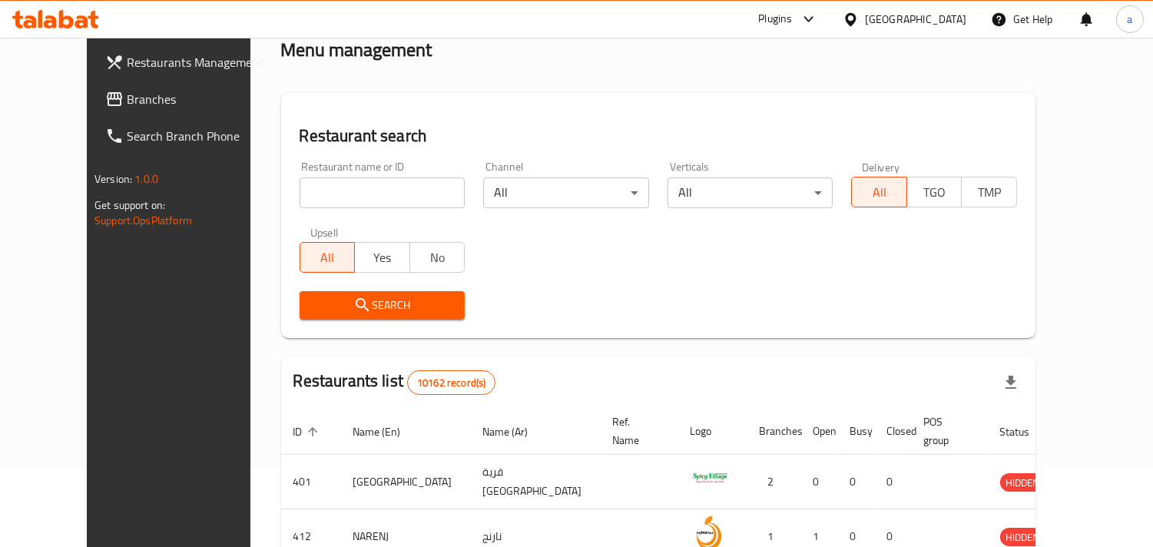
scroll to position [125, 0]
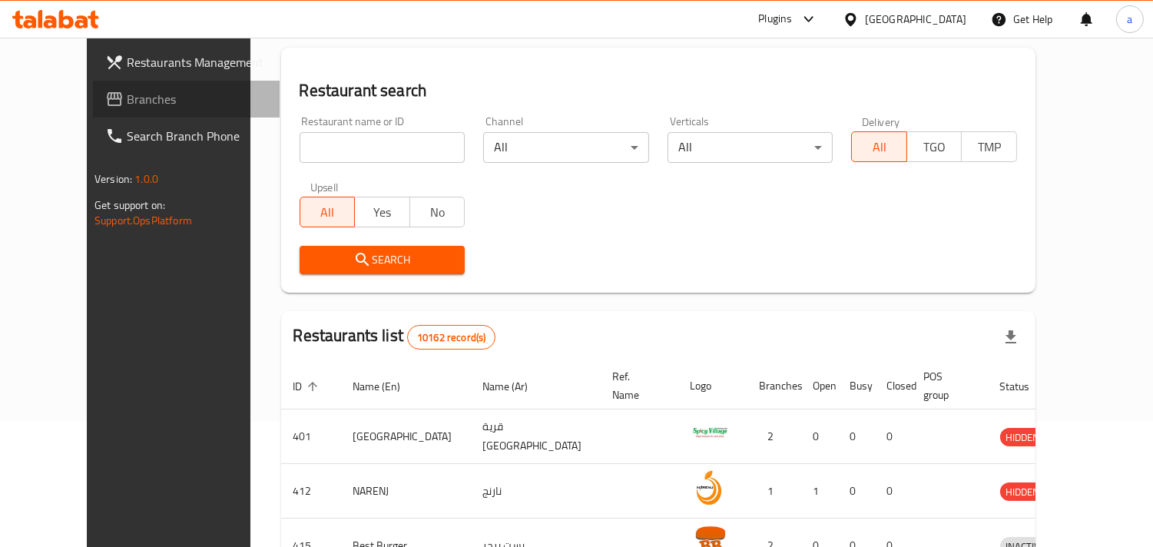
click at [127, 101] on span "Branches" at bounding box center [197, 99] width 141 height 18
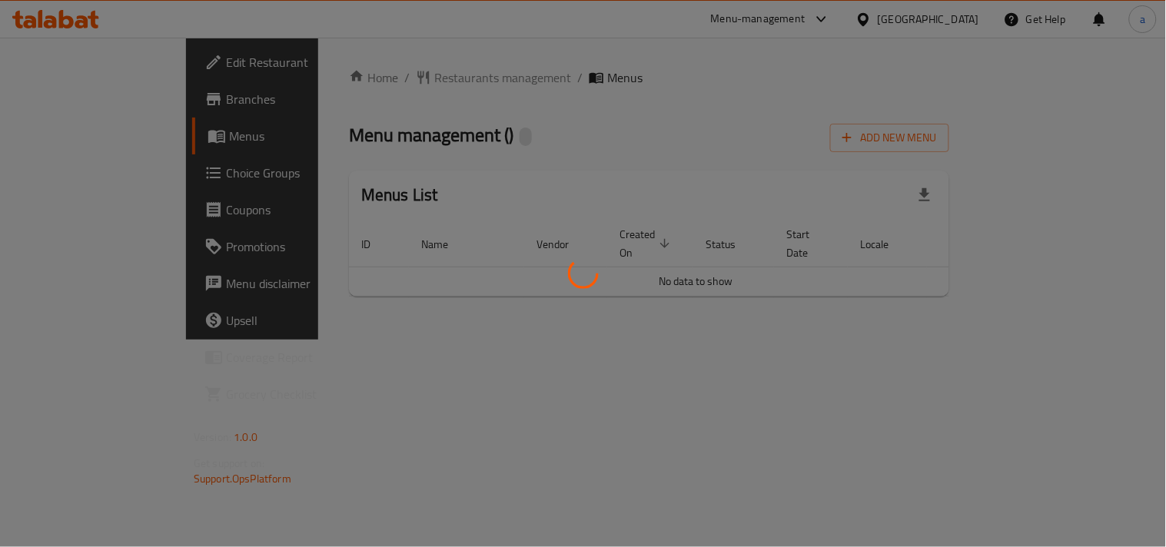
click at [363, 74] on div at bounding box center [583, 273] width 1166 height 547
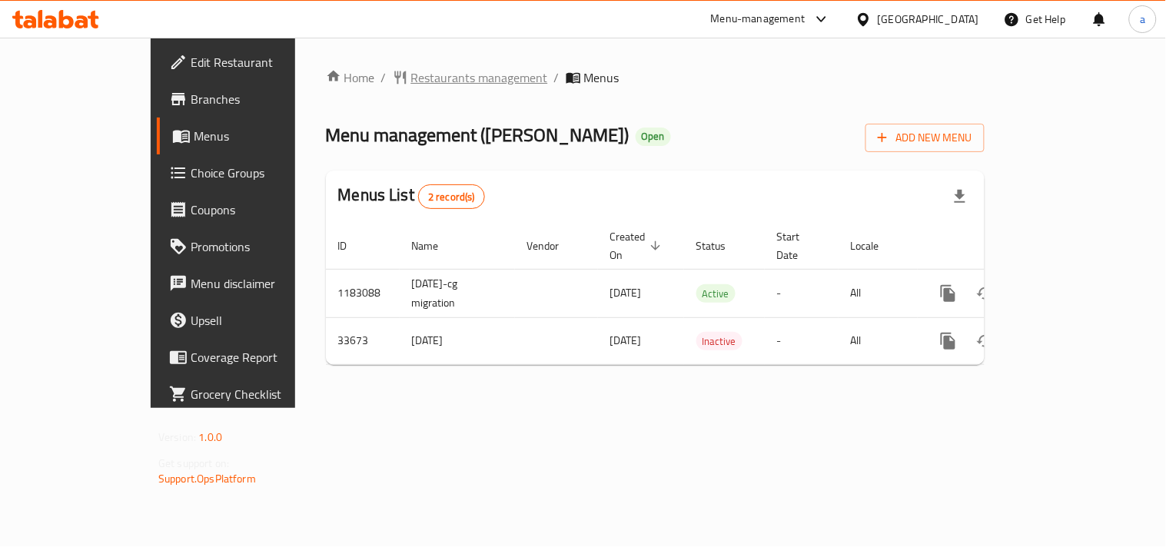
click at [411, 80] on span "Restaurants management" at bounding box center [479, 77] width 137 height 18
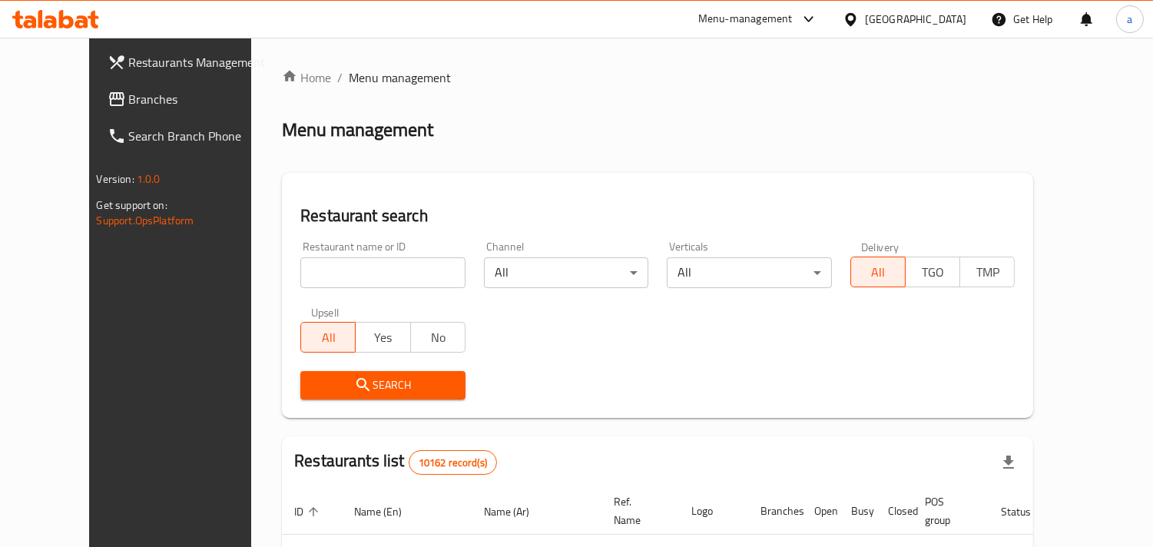
click at [300, 275] on input "search" at bounding box center [382, 272] width 165 height 31
paste input "17330"
type input "17330"
click button "Search" at bounding box center [382, 385] width 165 height 28
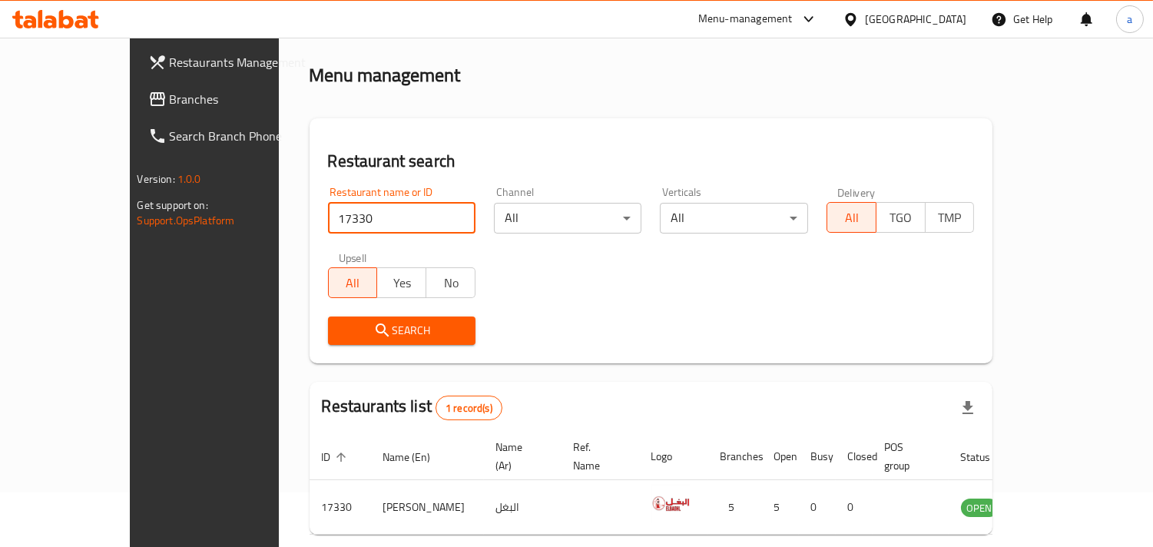
scroll to position [108, 0]
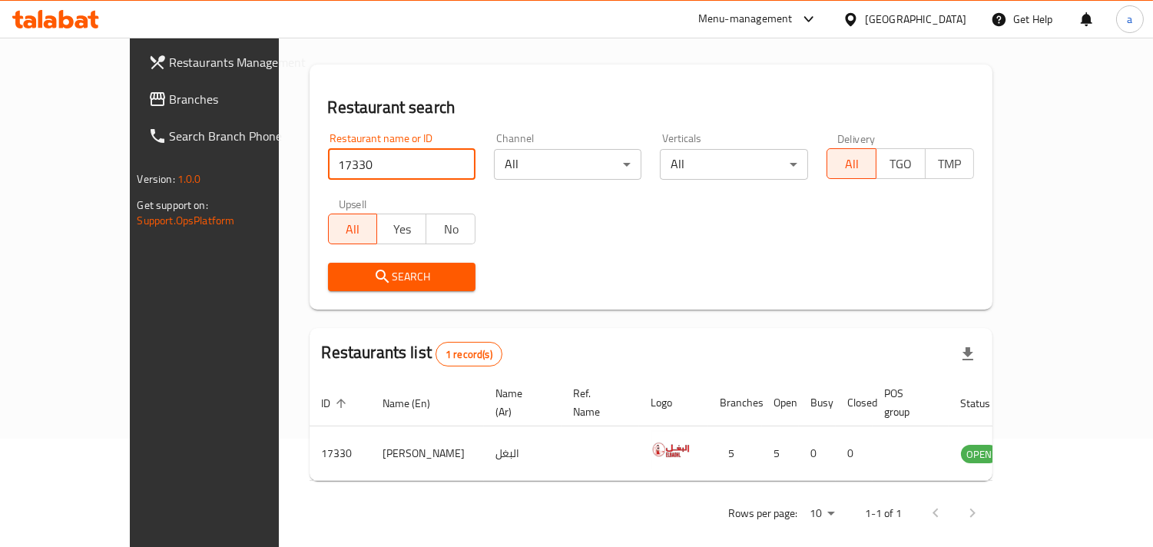
click at [940, 16] on div "[GEOGRAPHIC_DATA]" at bounding box center [915, 19] width 101 height 17
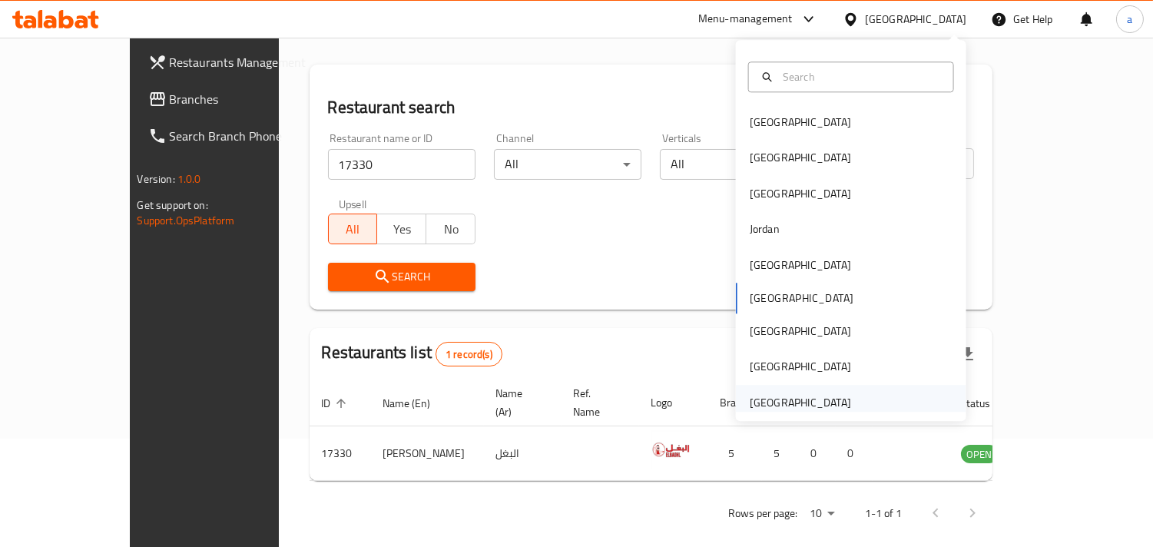
click at [772, 396] on div "[GEOGRAPHIC_DATA]" at bounding box center [800, 402] width 101 height 17
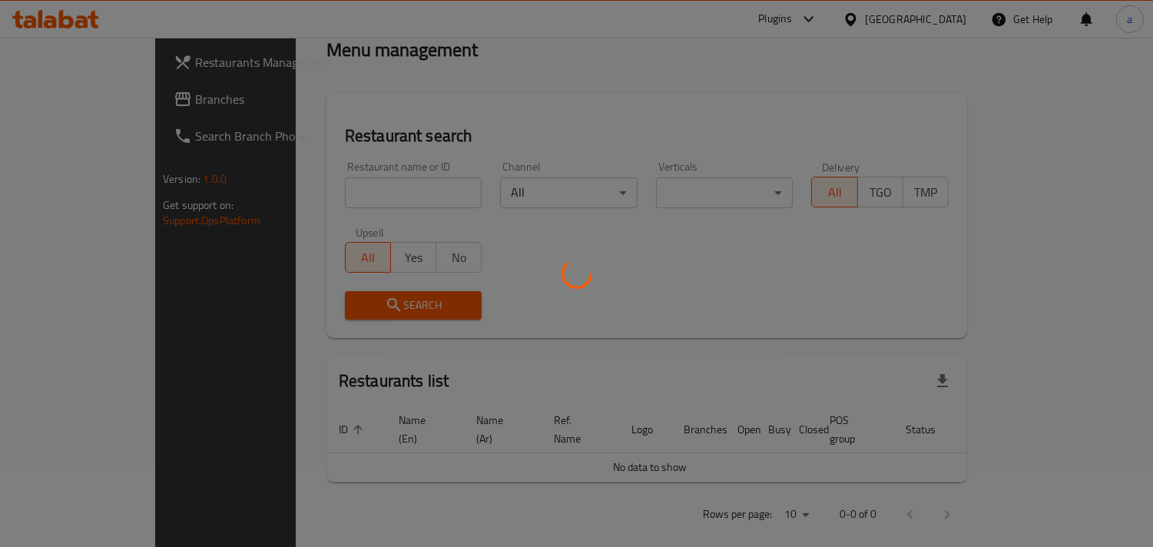
scroll to position [108, 0]
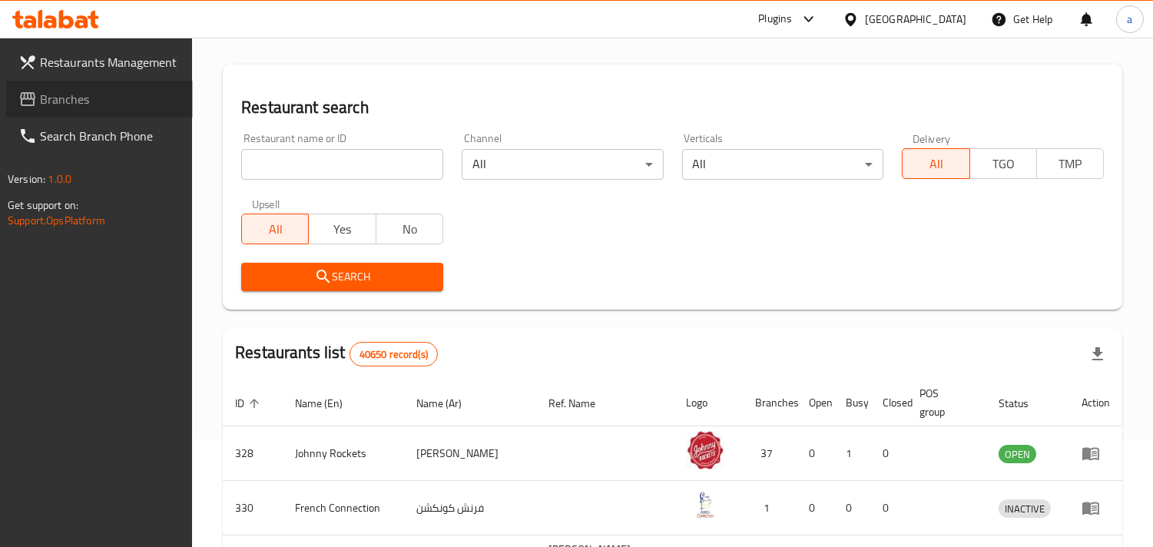
click at [43, 104] on span "Branches" at bounding box center [110, 99] width 141 height 18
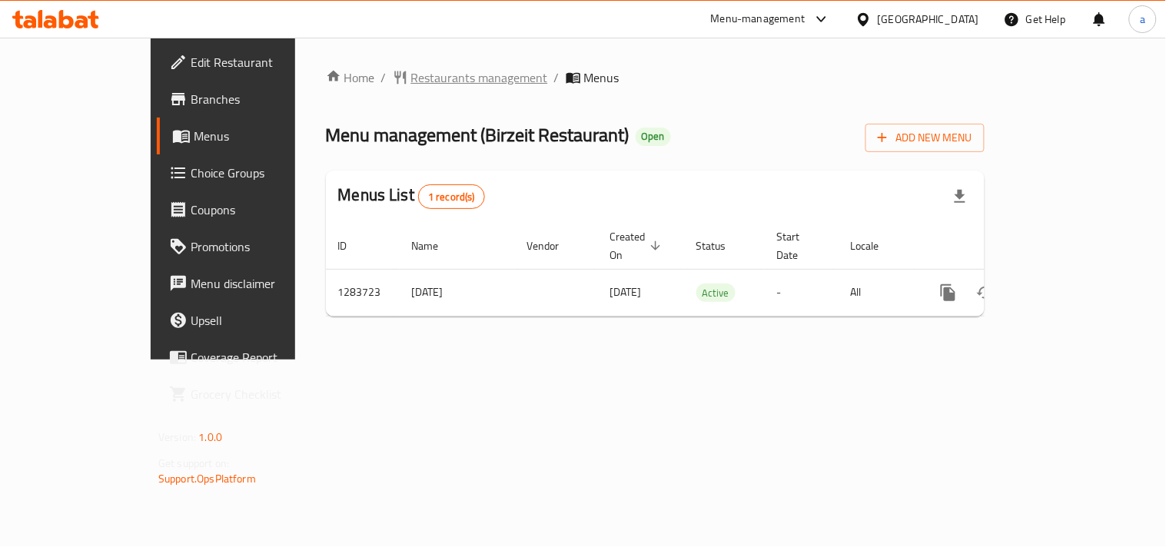
click at [411, 85] on span "Restaurants management" at bounding box center [479, 77] width 137 height 18
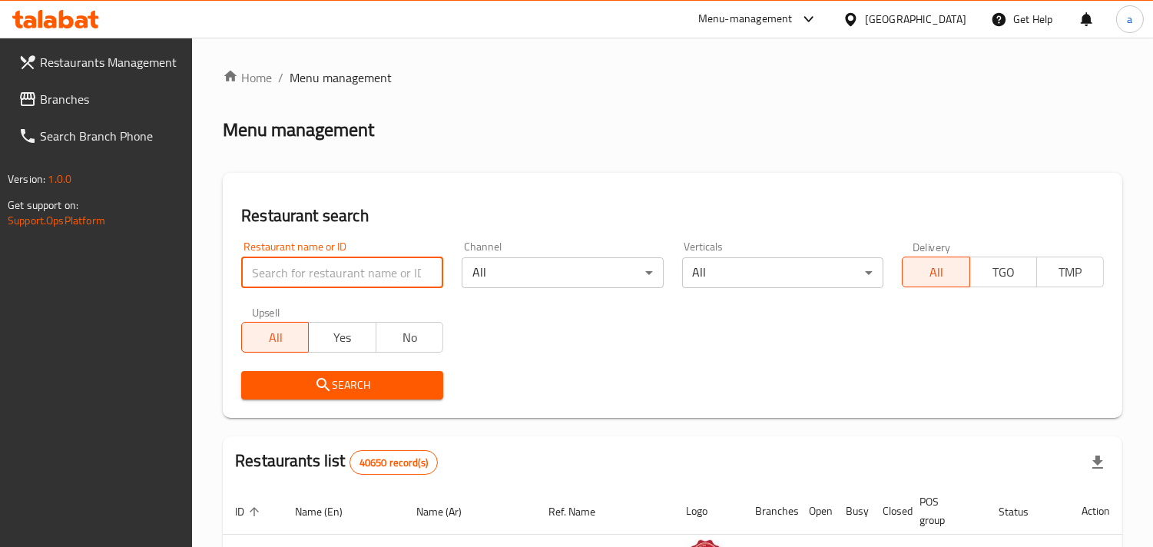
click at [301, 269] on input "search" at bounding box center [342, 272] width 202 height 31
paste input "695393"
type input "695393"
click button "Search" at bounding box center [342, 385] width 202 height 28
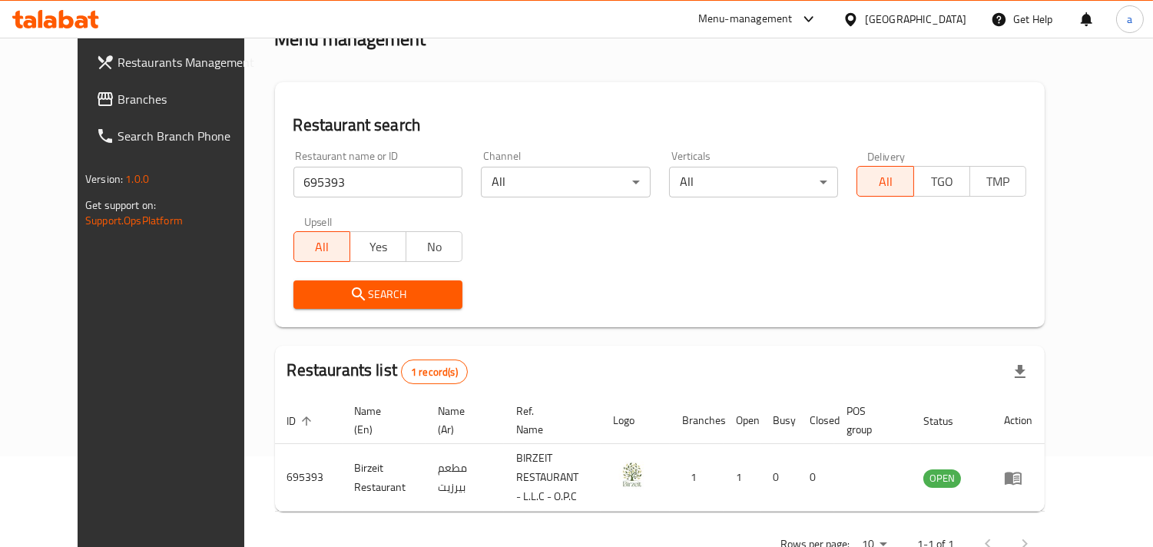
scroll to position [125, 0]
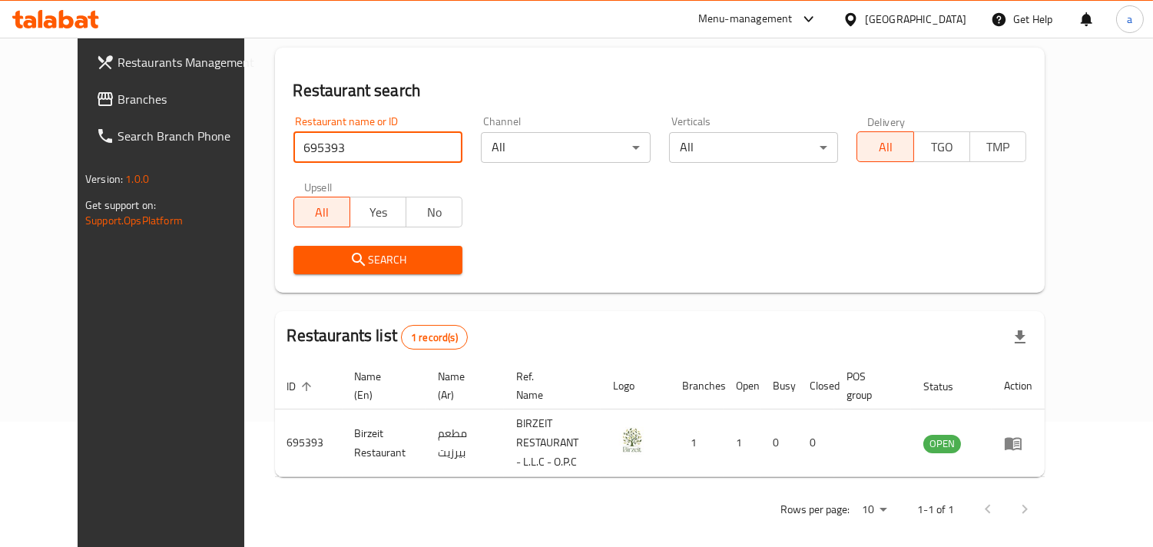
click at [895, 15] on div "[GEOGRAPHIC_DATA]" at bounding box center [915, 19] width 101 height 17
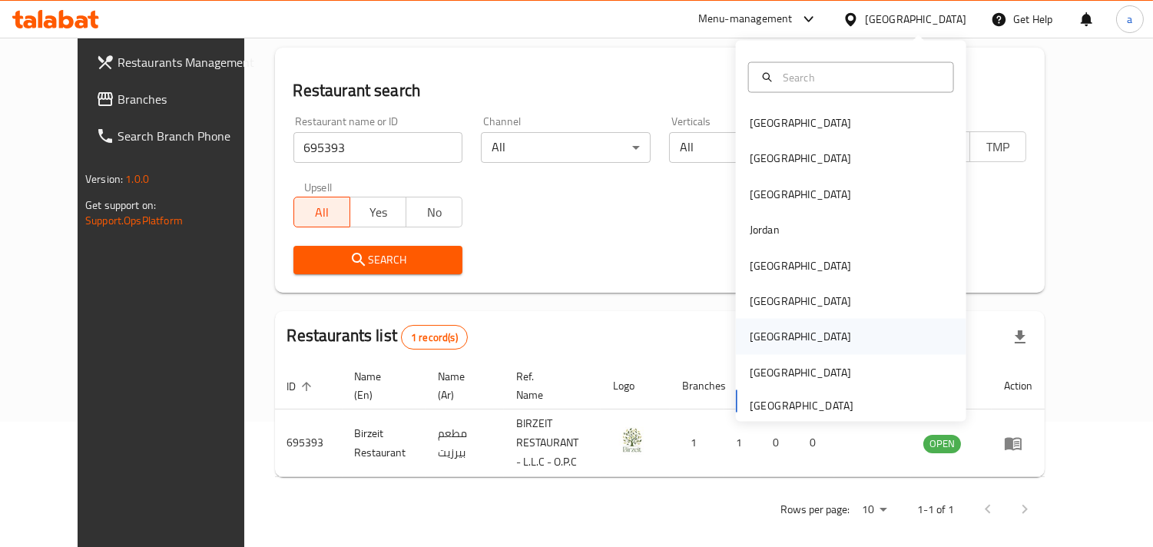
click at [761, 338] on div "[GEOGRAPHIC_DATA]" at bounding box center [800, 336] width 101 height 17
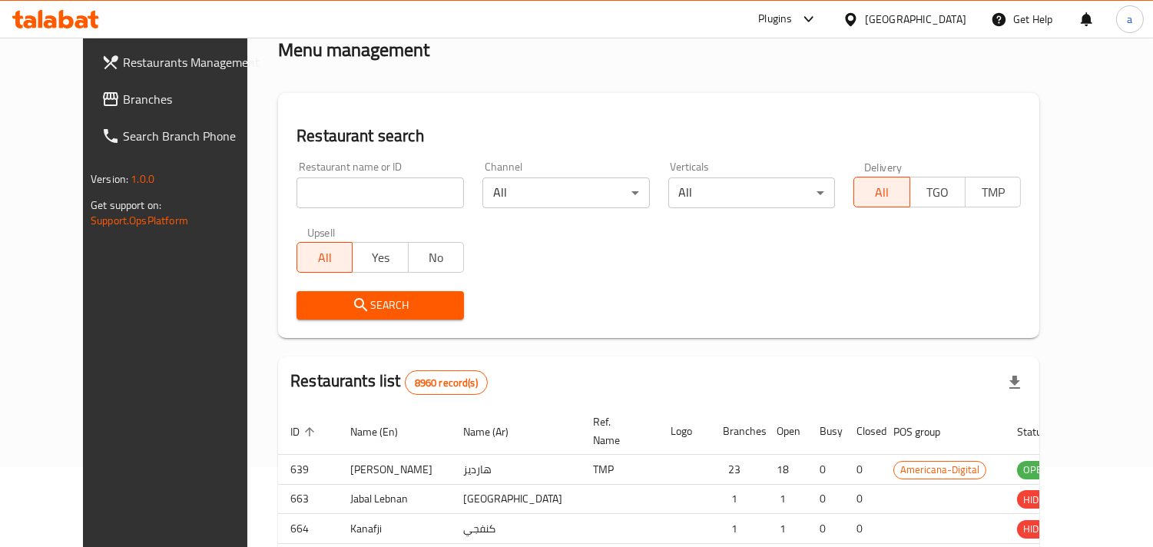
scroll to position [125, 0]
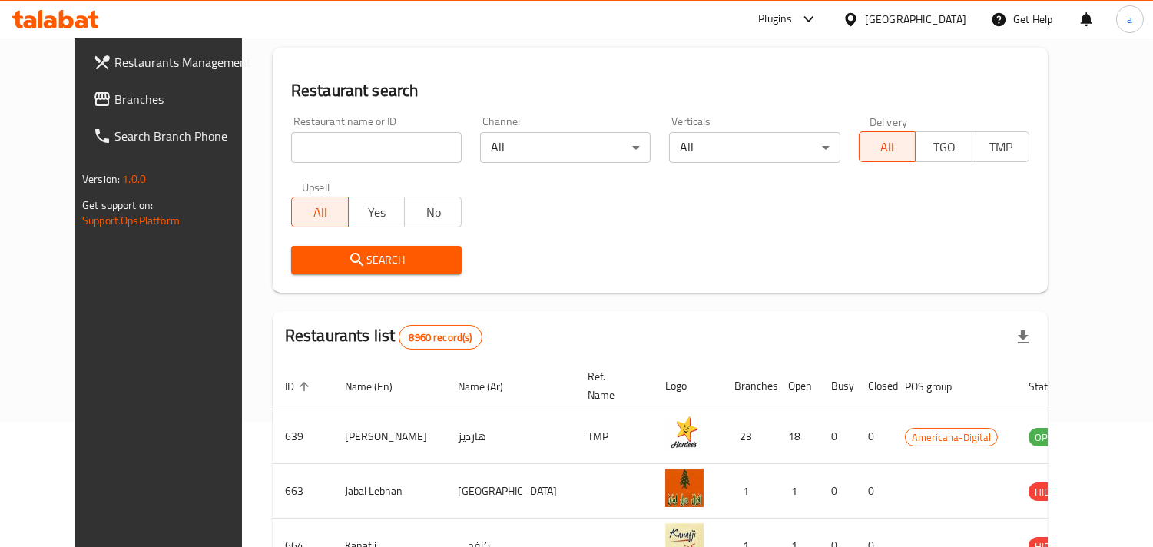
click at [114, 96] on span "Branches" at bounding box center [184, 99] width 141 height 18
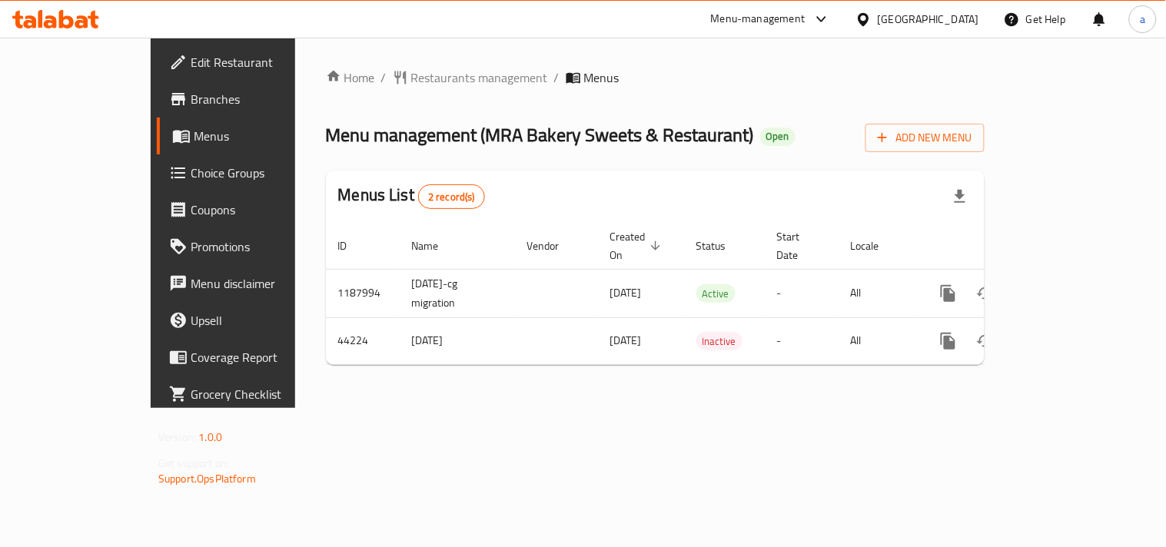
click at [411, 79] on span "Restaurants management" at bounding box center [479, 77] width 137 height 18
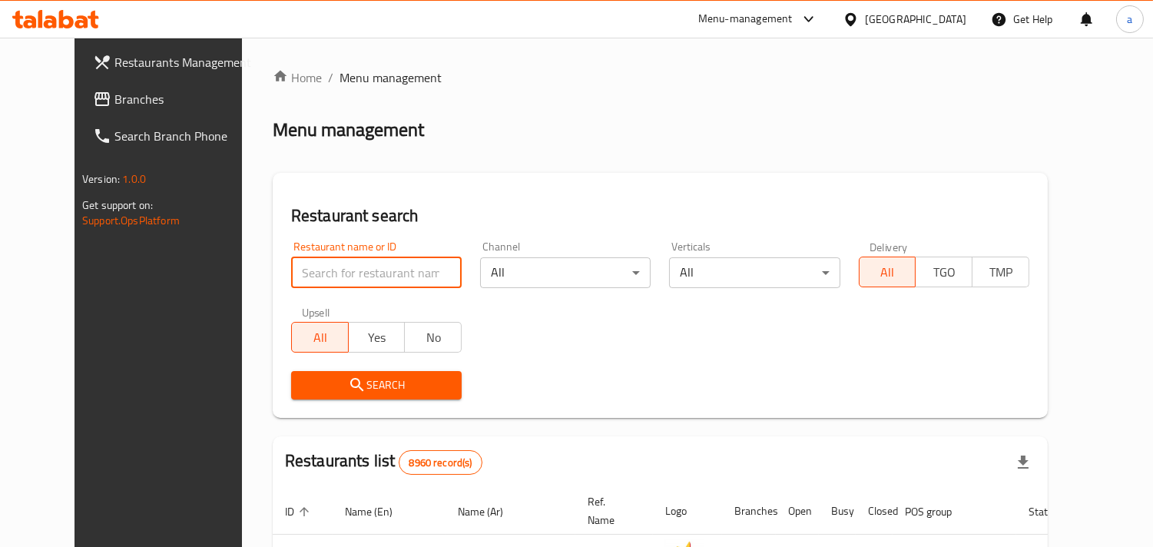
click at [315, 279] on input "search" at bounding box center [376, 272] width 171 height 31
paste input "22706"
type input "22706"
click button "Search" at bounding box center [376, 385] width 171 height 28
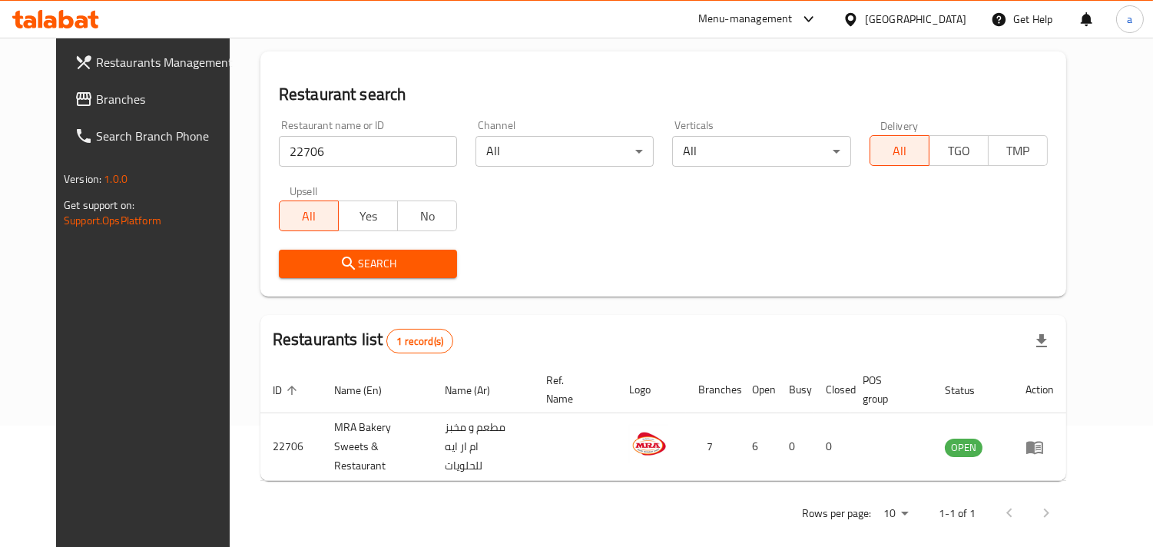
scroll to position [125, 0]
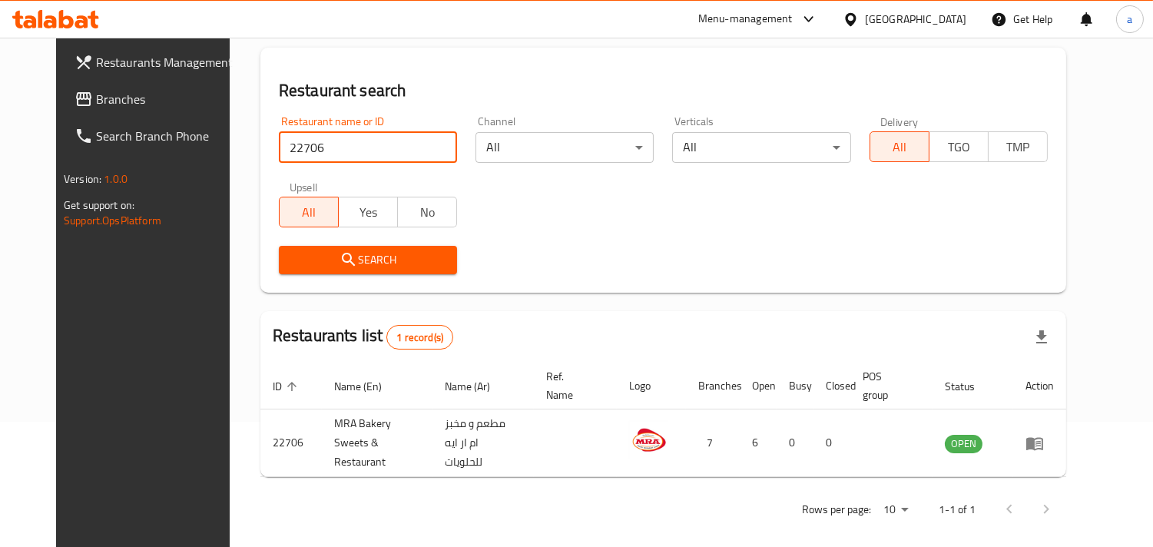
click at [859, 15] on icon at bounding box center [851, 20] width 16 height 16
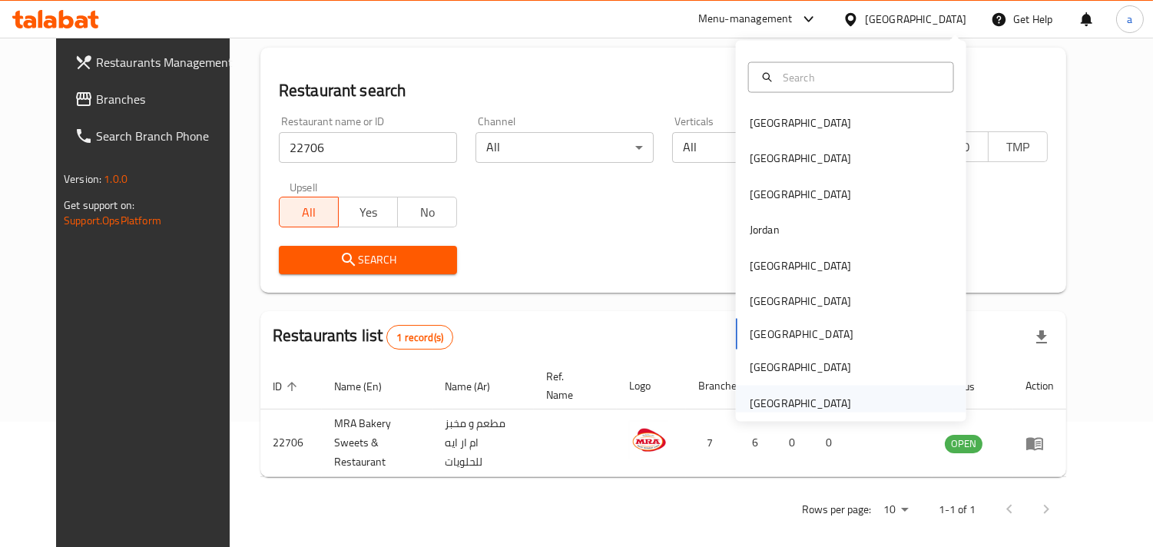
click at [823, 398] on div "[GEOGRAPHIC_DATA]" at bounding box center [800, 402] width 101 height 17
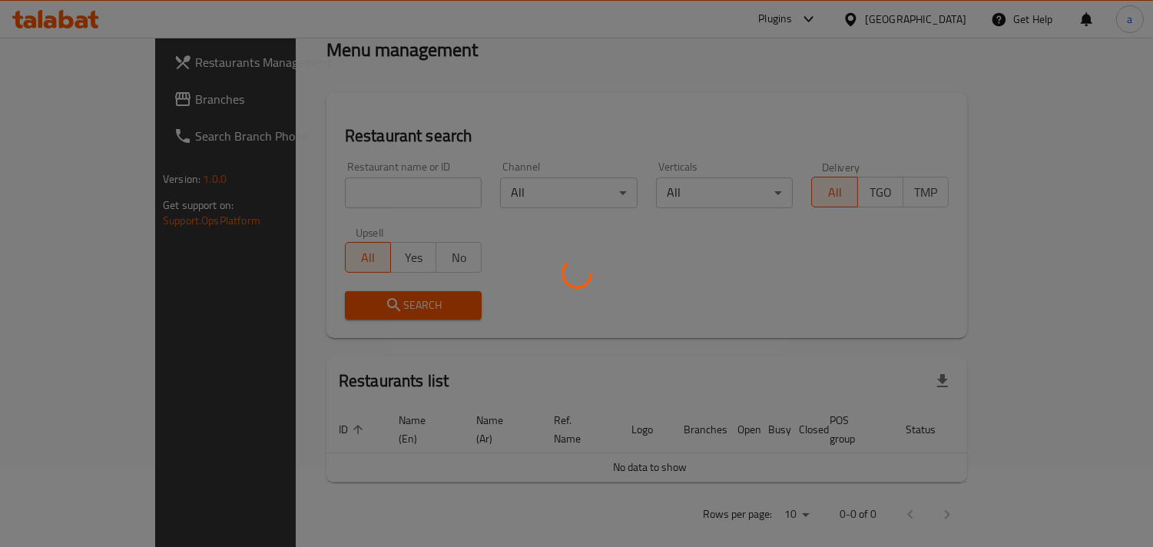
scroll to position [125, 0]
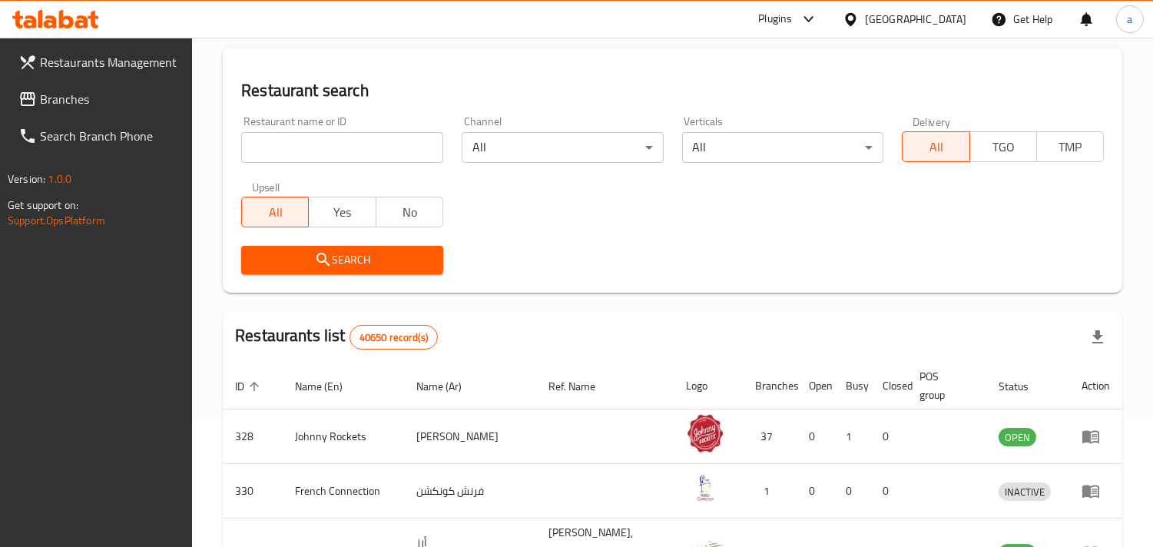
click at [91, 95] on span "Branches" at bounding box center [110, 99] width 141 height 18
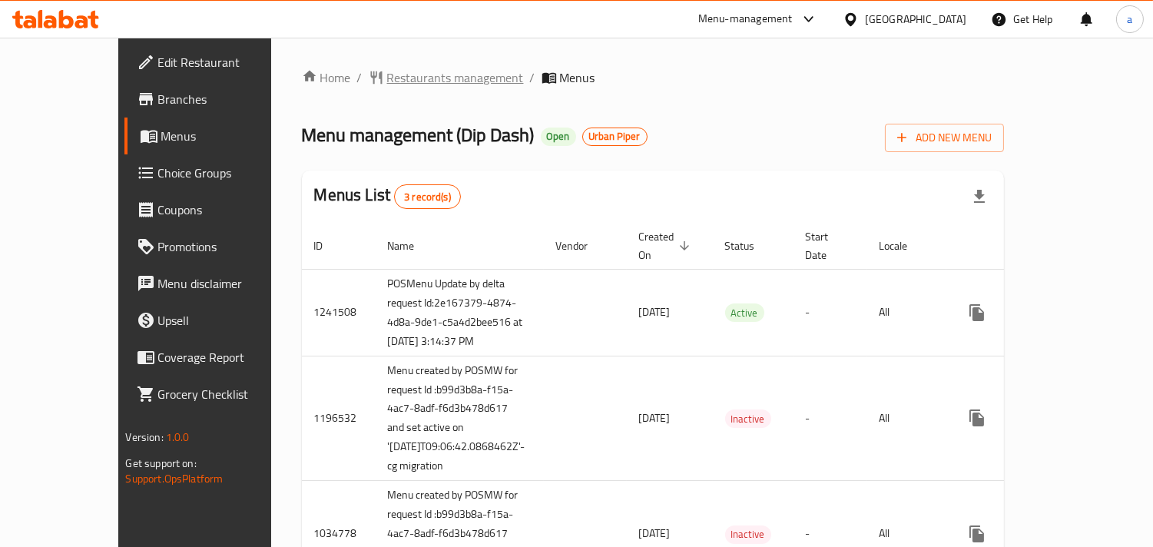
click at [387, 68] on span "Restaurants management" at bounding box center [455, 77] width 137 height 18
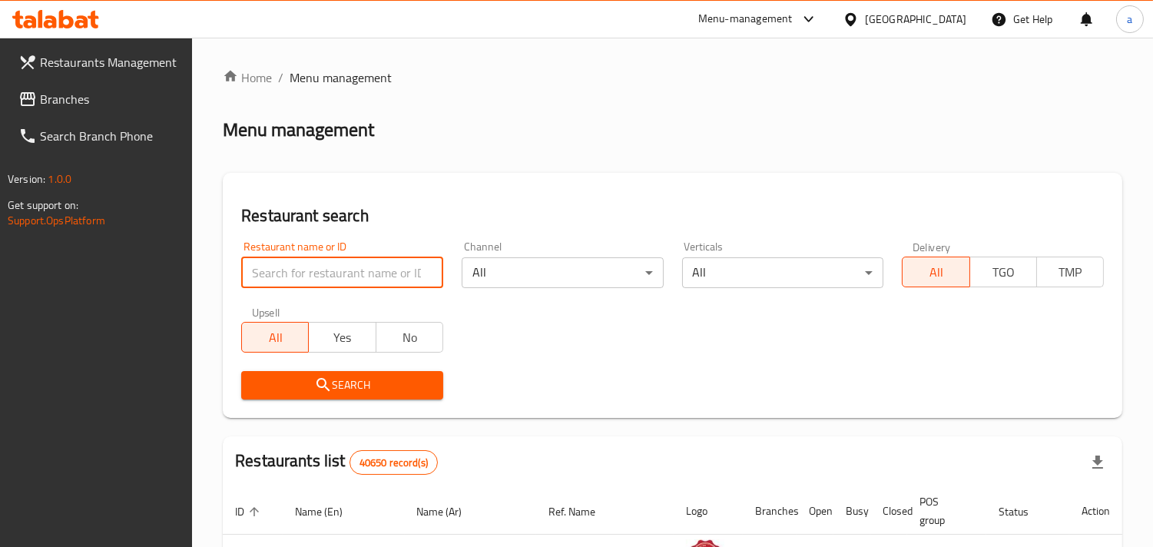
click at [298, 274] on input "search" at bounding box center [342, 272] width 202 height 31
paste input "638500"
type input "638500"
click button "Search" at bounding box center [342, 385] width 202 height 28
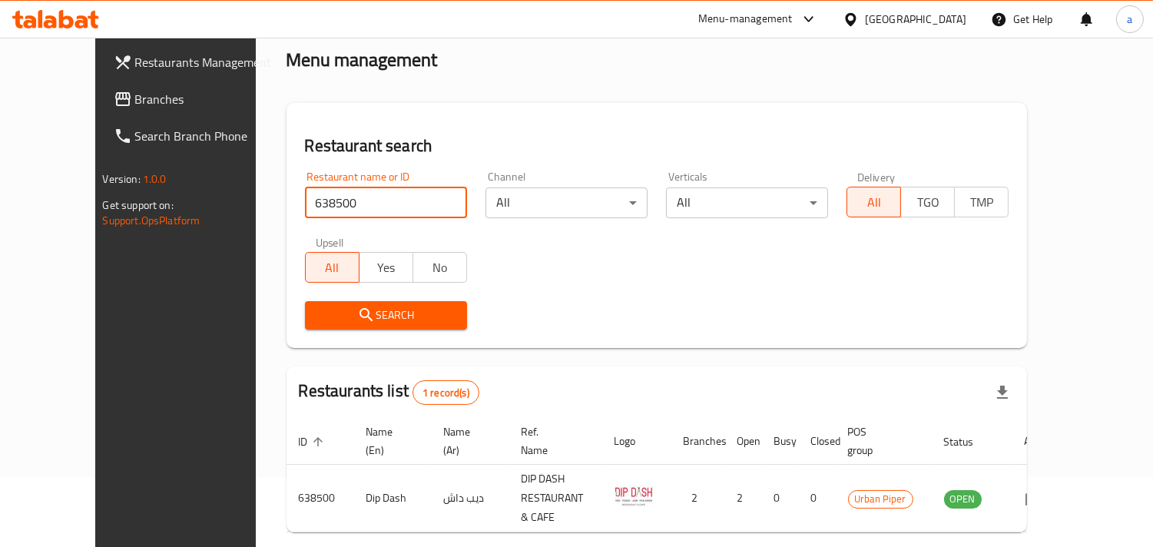
scroll to position [125, 0]
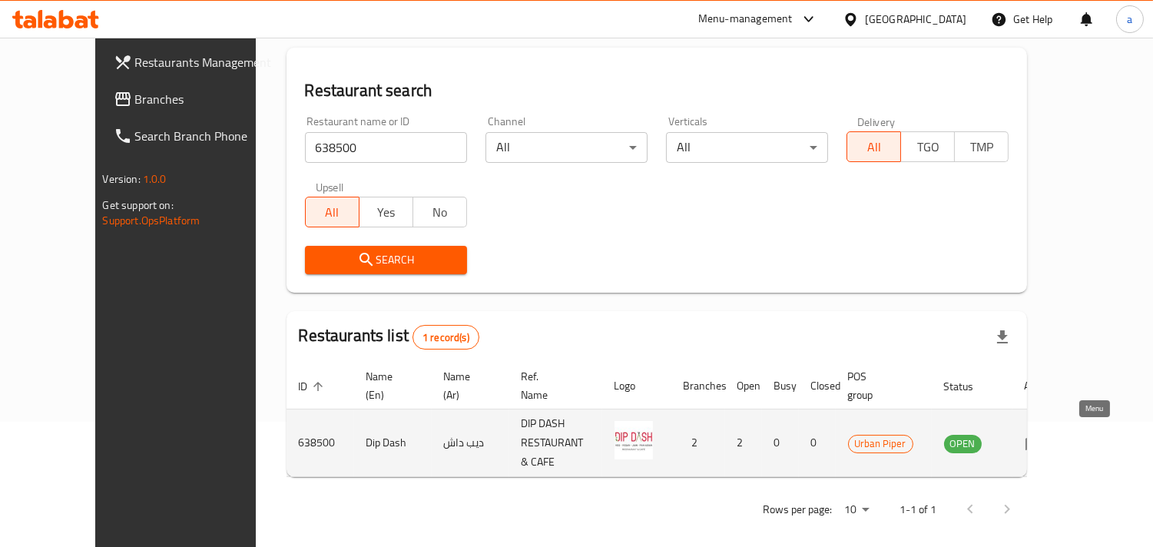
click at [1043, 438] on icon "enhanced table" at bounding box center [1034, 443] width 17 height 13
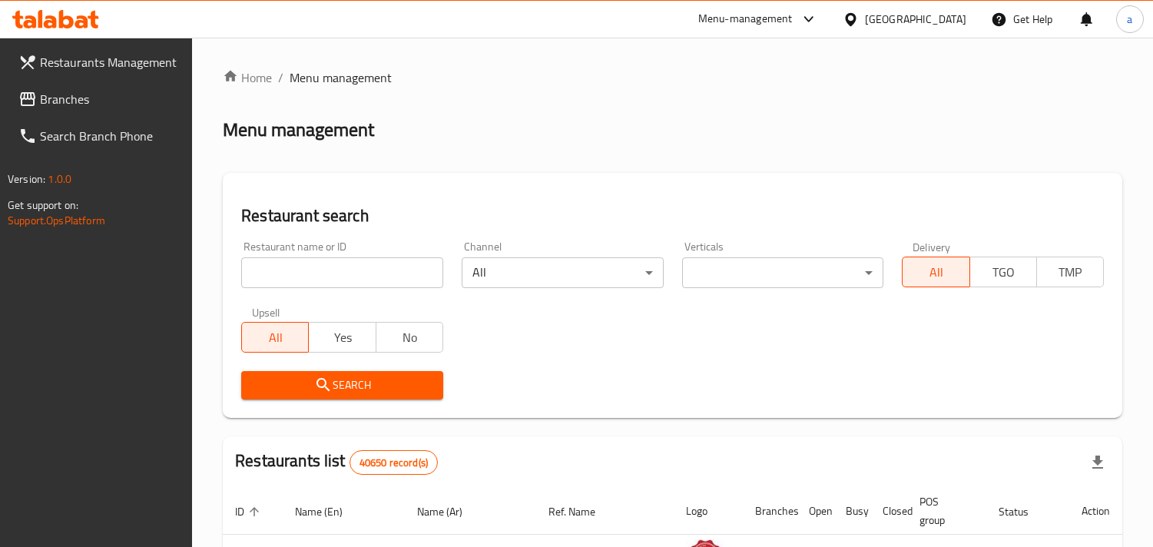
scroll to position [125, 0]
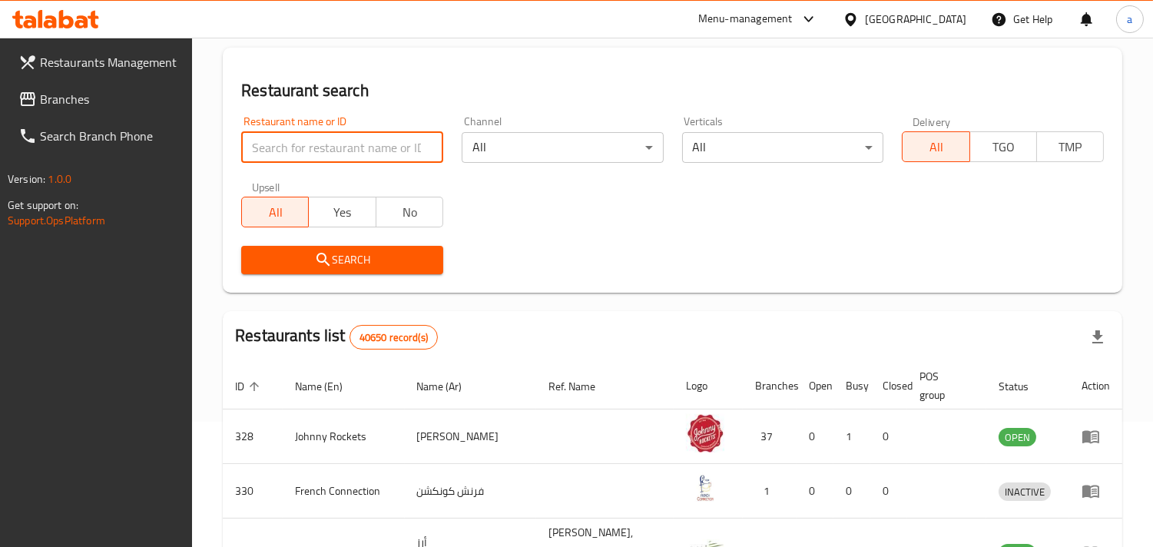
click at [340, 151] on input "search" at bounding box center [342, 147] width 202 height 31
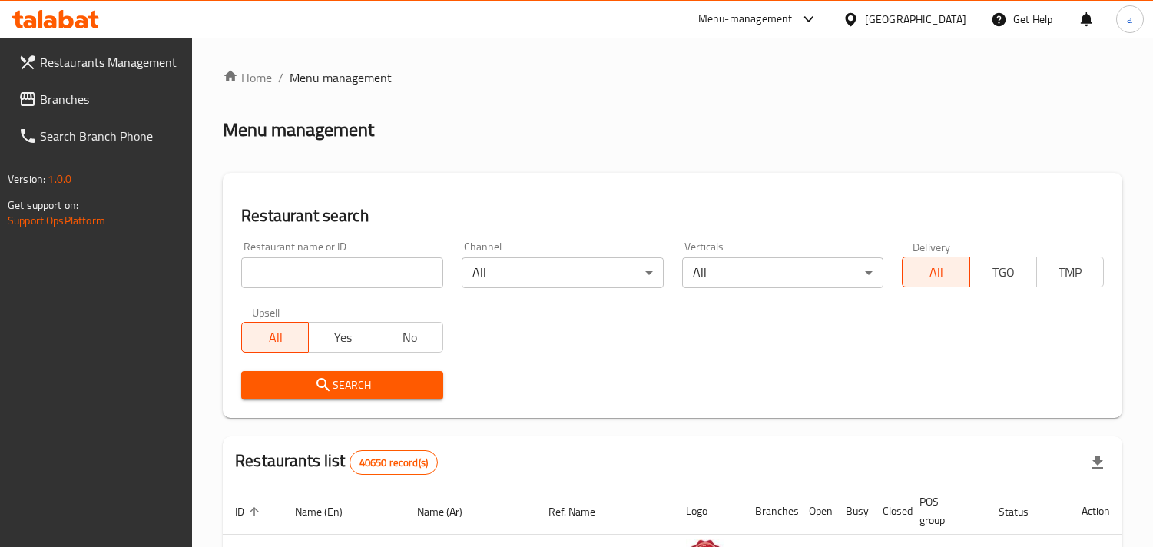
scroll to position [125, 0]
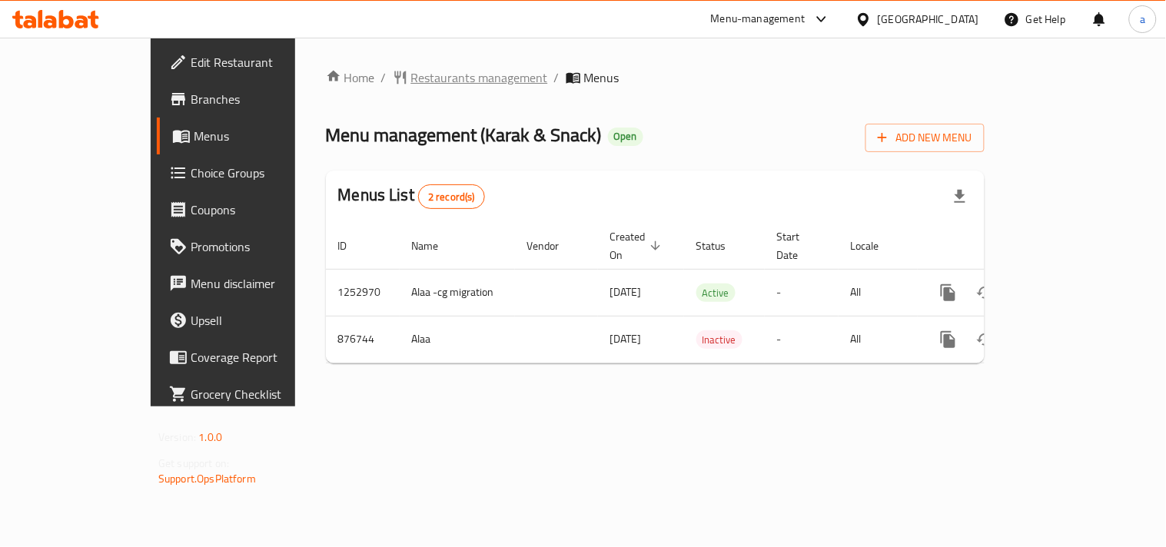
click at [411, 87] on span "Restaurants management" at bounding box center [479, 77] width 137 height 18
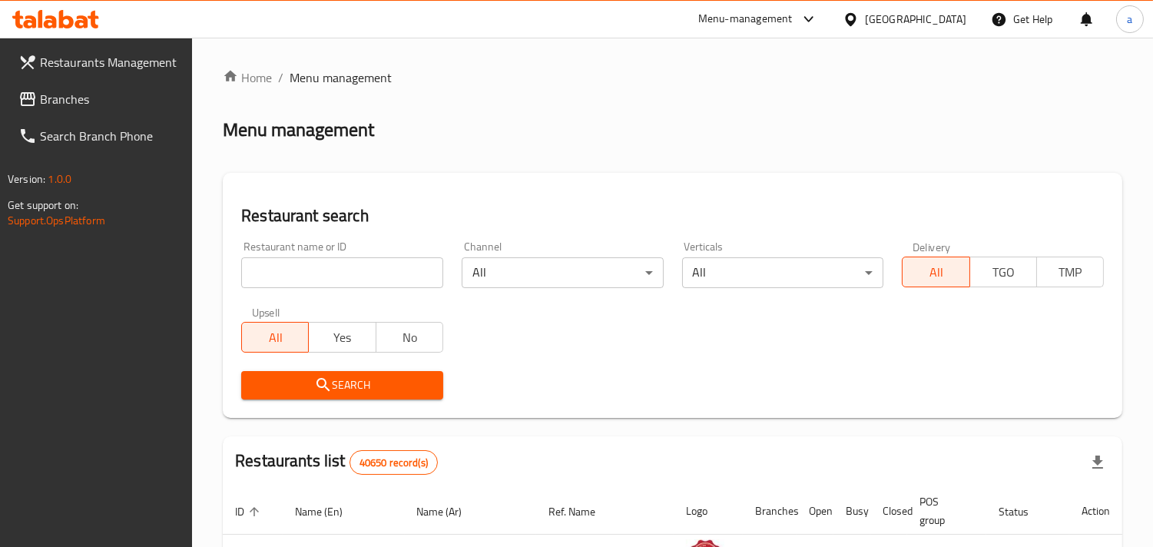
click at [378, 283] on input "search" at bounding box center [342, 272] width 202 height 31
paste input "657531"
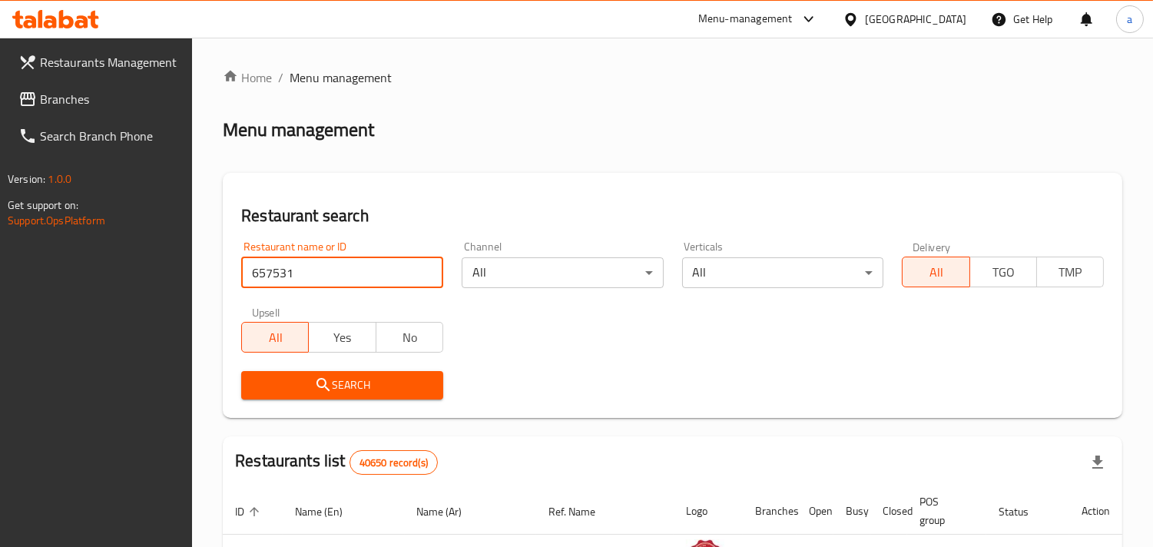
type input "657531"
click button "Search" at bounding box center [342, 385] width 202 height 28
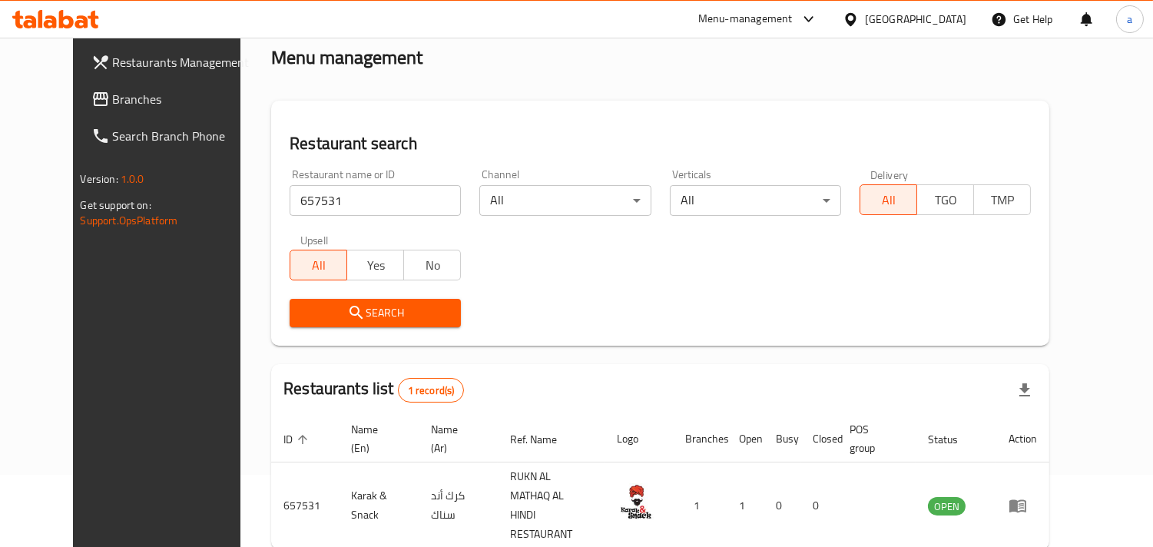
scroll to position [125, 0]
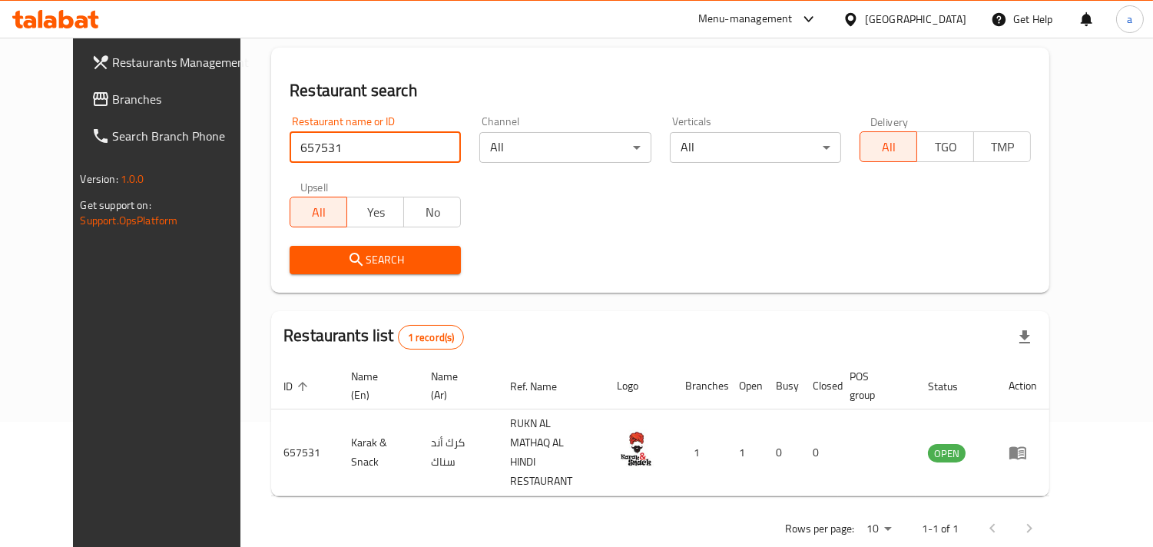
click at [924, 15] on div "[GEOGRAPHIC_DATA]" at bounding box center [915, 19] width 101 height 17
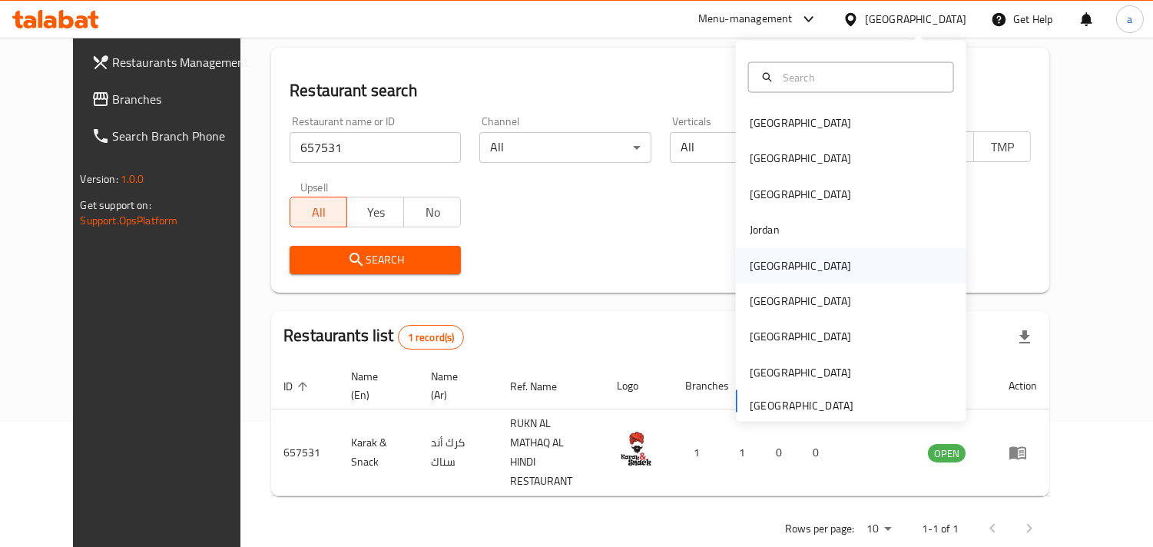
click at [769, 252] on div "[GEOGRAPHIC_DATA]" at bounding box center [801, 264] width 126 height 35
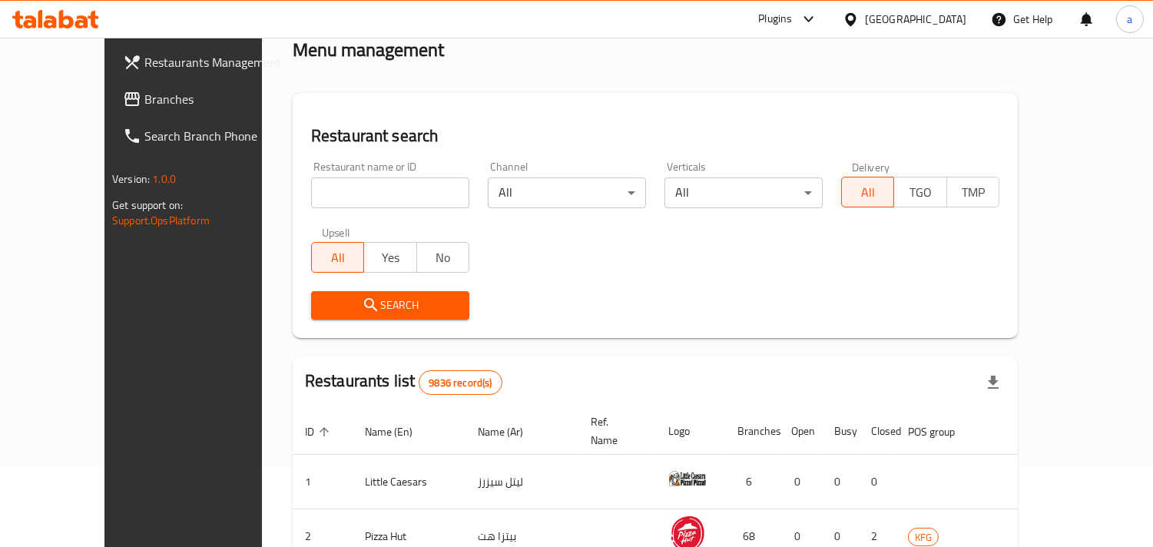
scroll to position [125, 0]
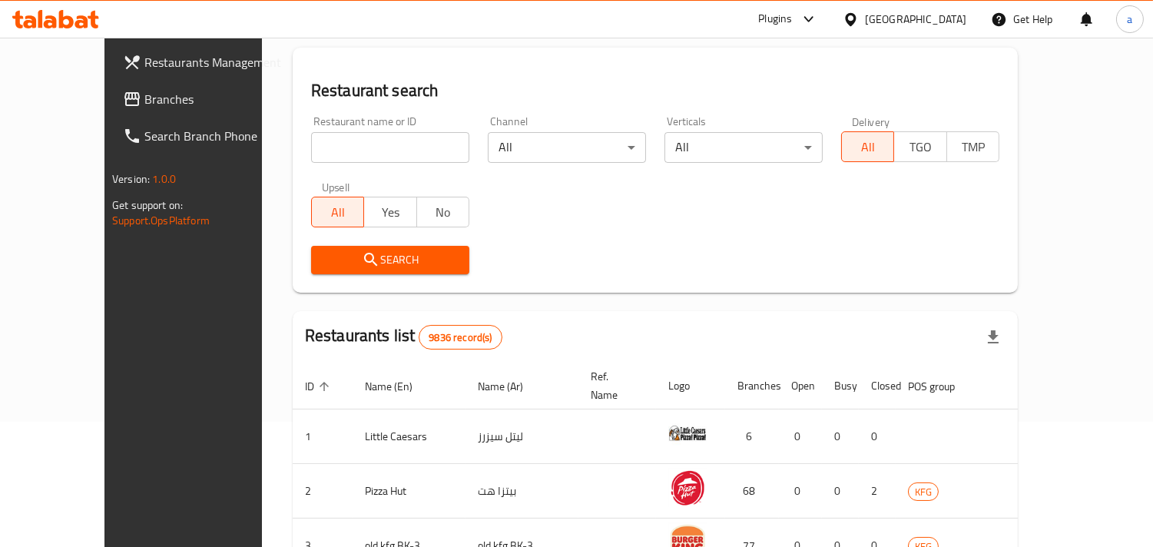
click at [144, 98] on span "Branches" at bounding box center [214, 99] width 141 height 18
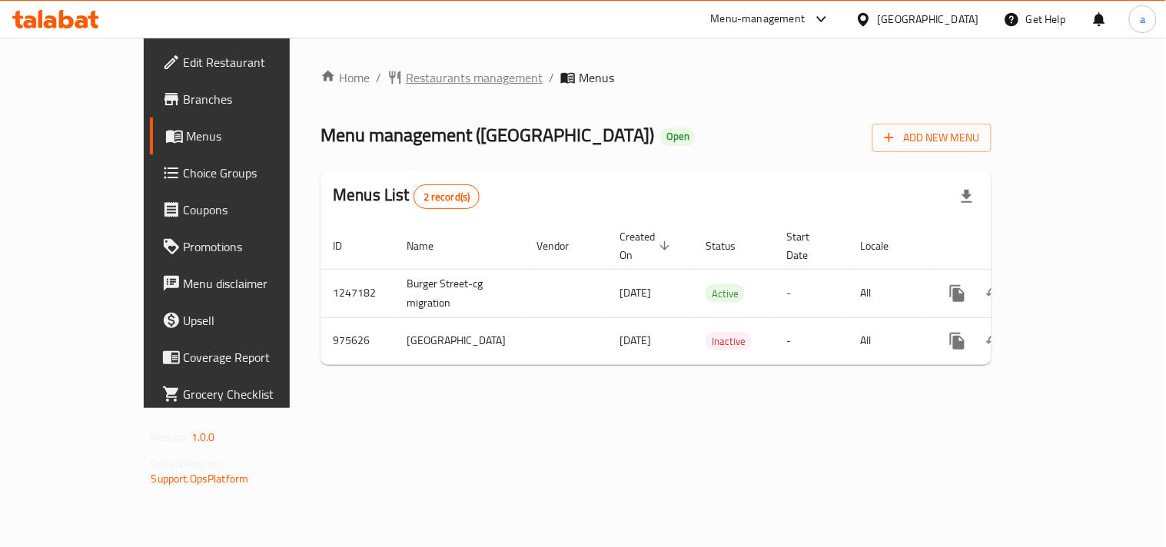
click at [406, 74] on span "Restaurants management" at bounding box center [474, 77] width 137 height 18
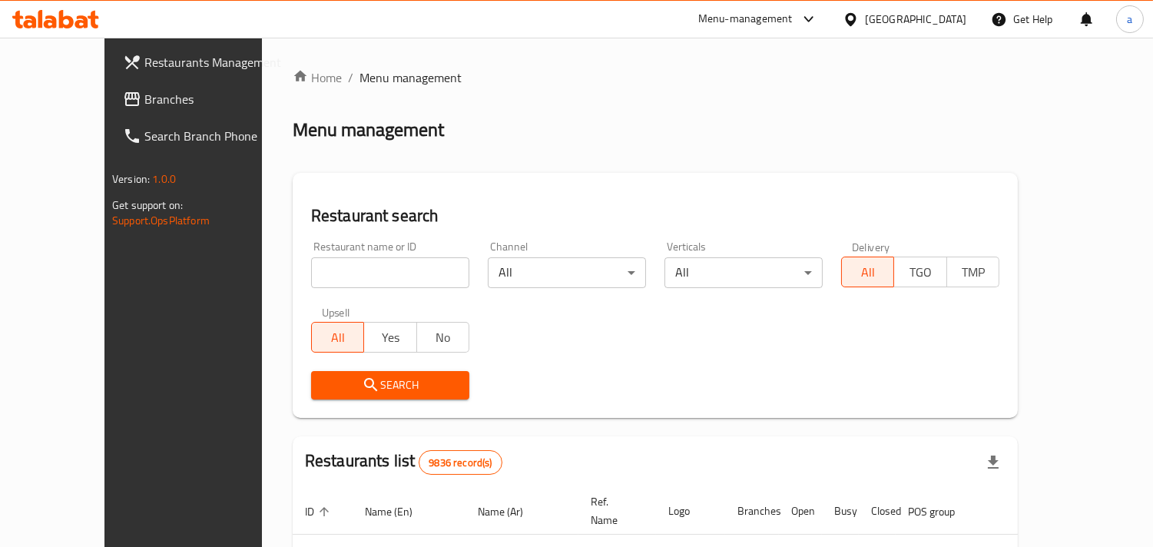
click at [328, 277] on input "search" at bounding box center [390, 272] width 158 height 31
paste input "659993"
type input "659993"
click button "Search" at bounding box center [390, 385] width 158 height 28
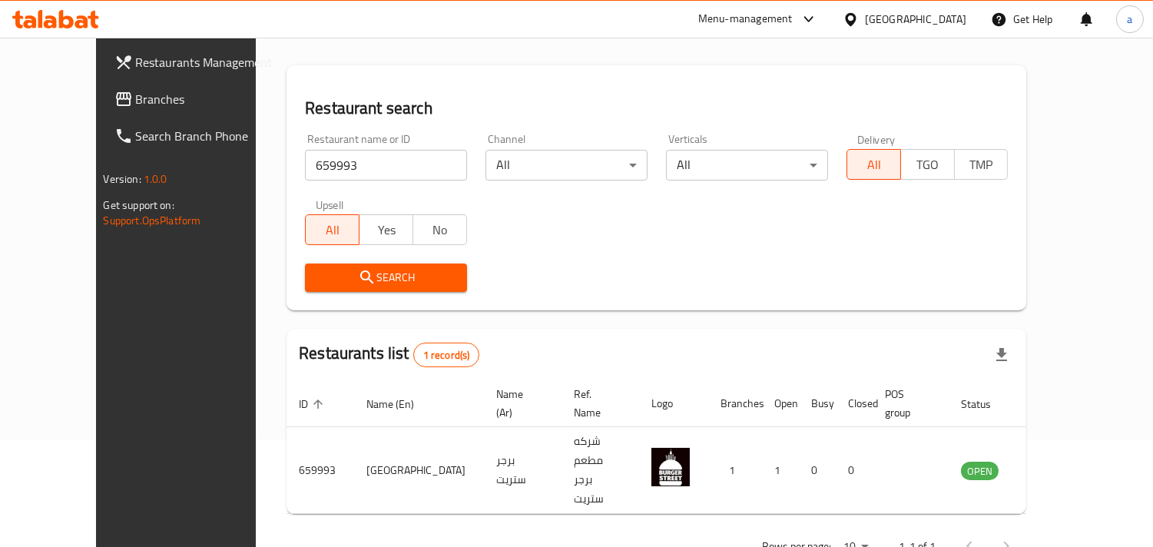
scroll to position [108, 0]
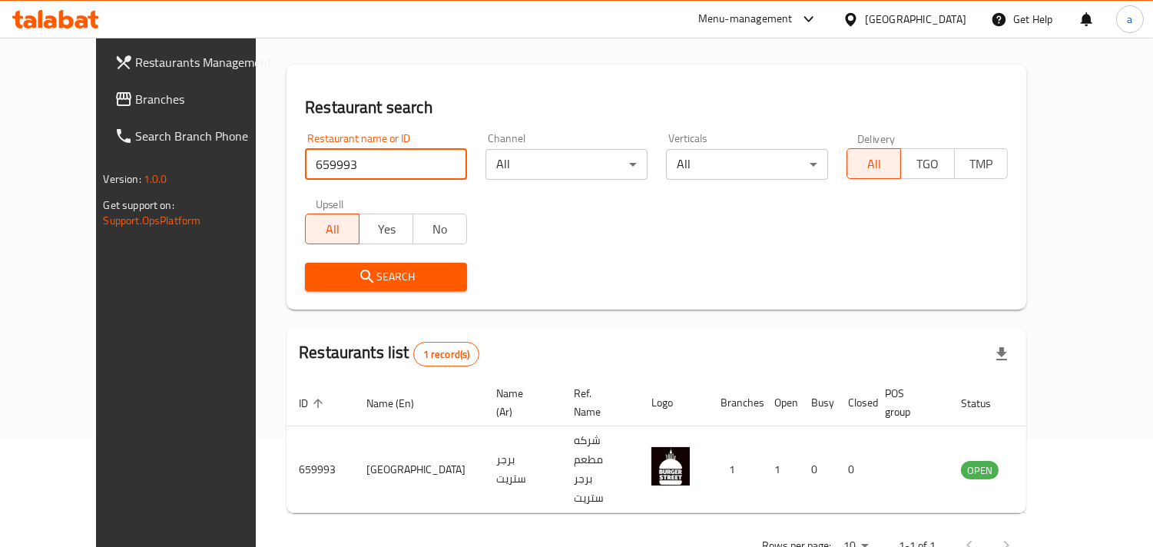
click at [644, 244] on div "Restaurant name or ID 659993 Restaurant name or ID Channel All ​ Verticals All …" at bounding box center [656, 212] width 721 height 177
click at [954, 13] on div "Kuwait" at bounding box center [915, 19] width 101 height 17
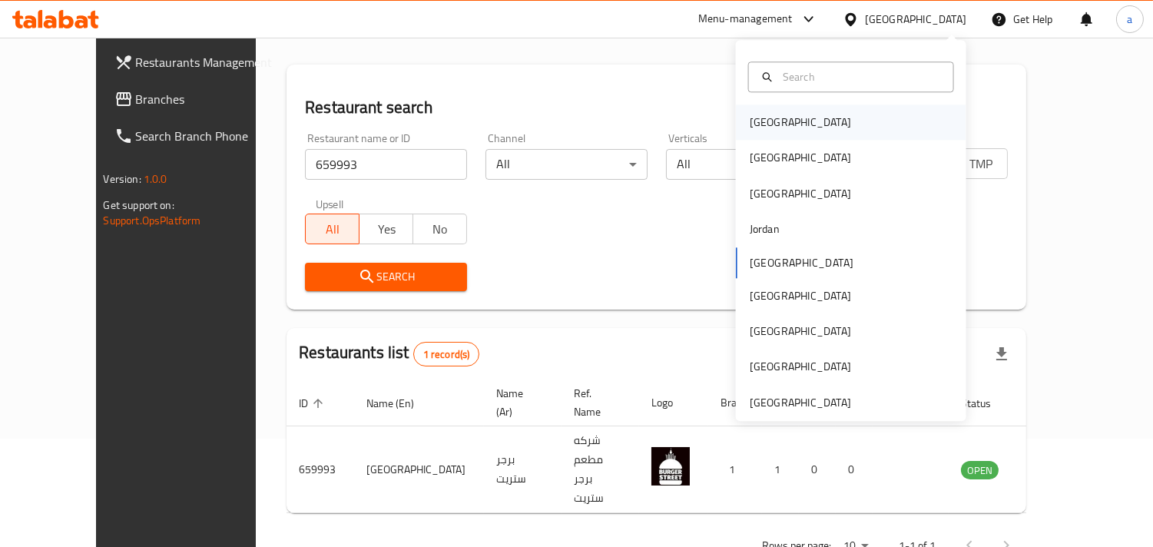
click at [797, 125] on div "[GEOGRAPHIC_DATA]" at bounding box center [851, 121] width 230 height 35
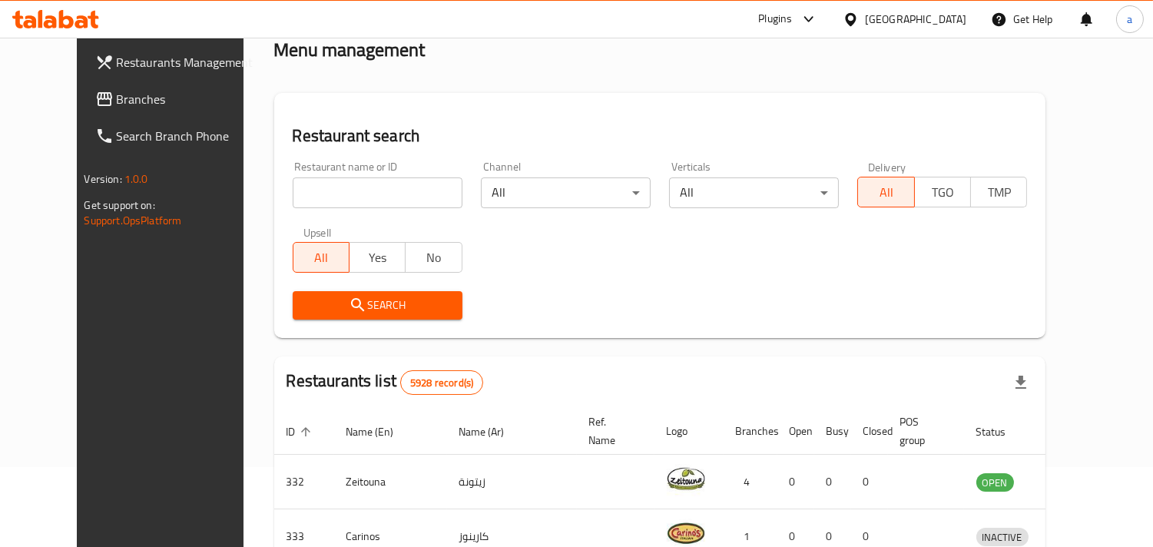
scroll to position [108, 0]
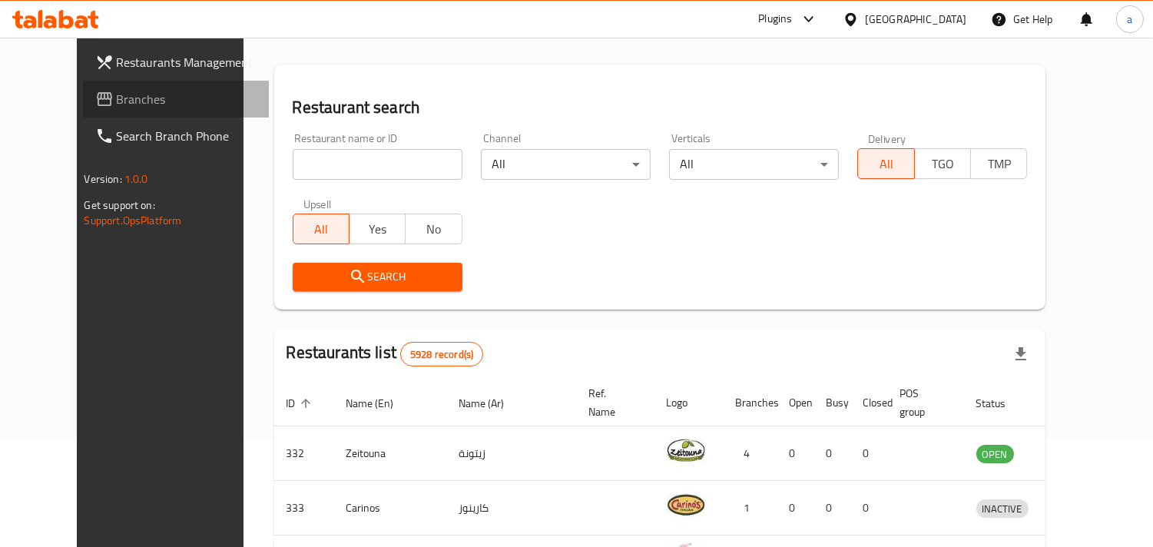
click at [117, 90] on span "Branches" at bounding box center [187, 99] width 141 height 18
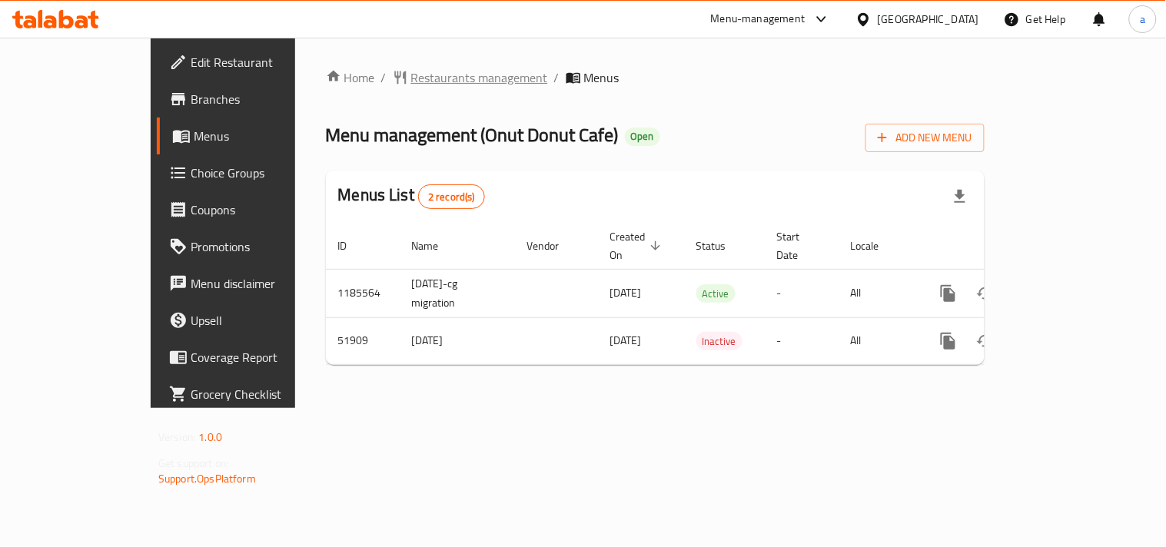
click at [411, 83] on span "Restaurants management" at bounding box center [479, 77] width 137 height 18
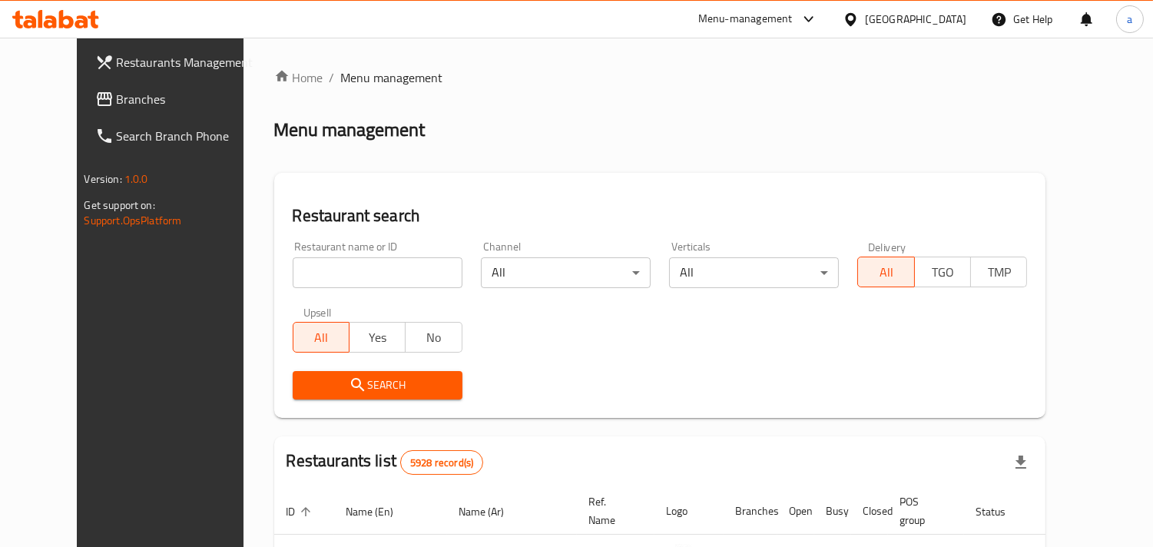
click at [338, 263] on input "search" at bounding box center [378, 272] width 170 height 31
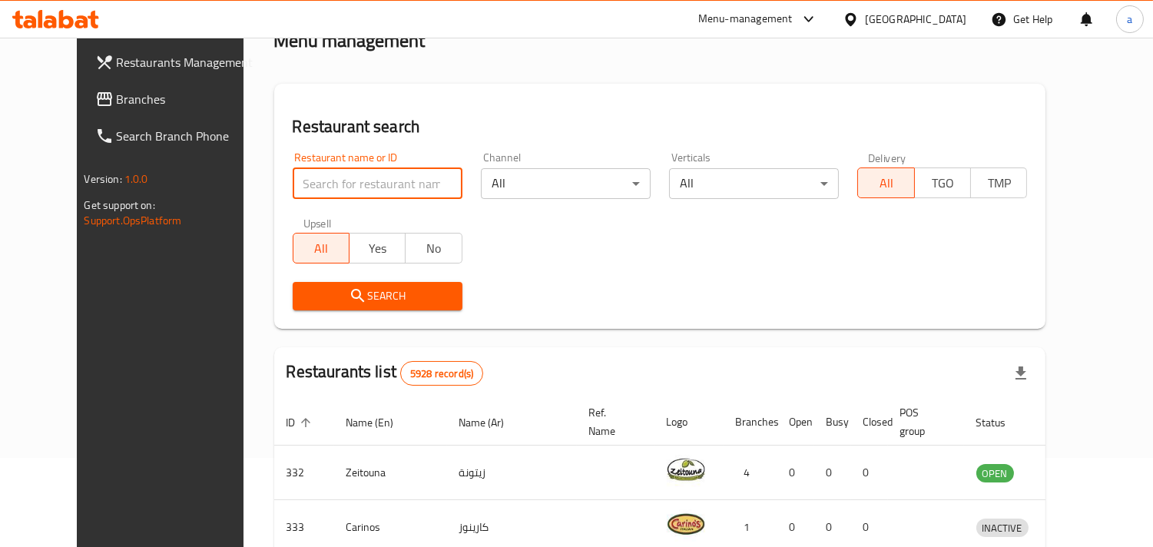
scroll to position [85, 0]
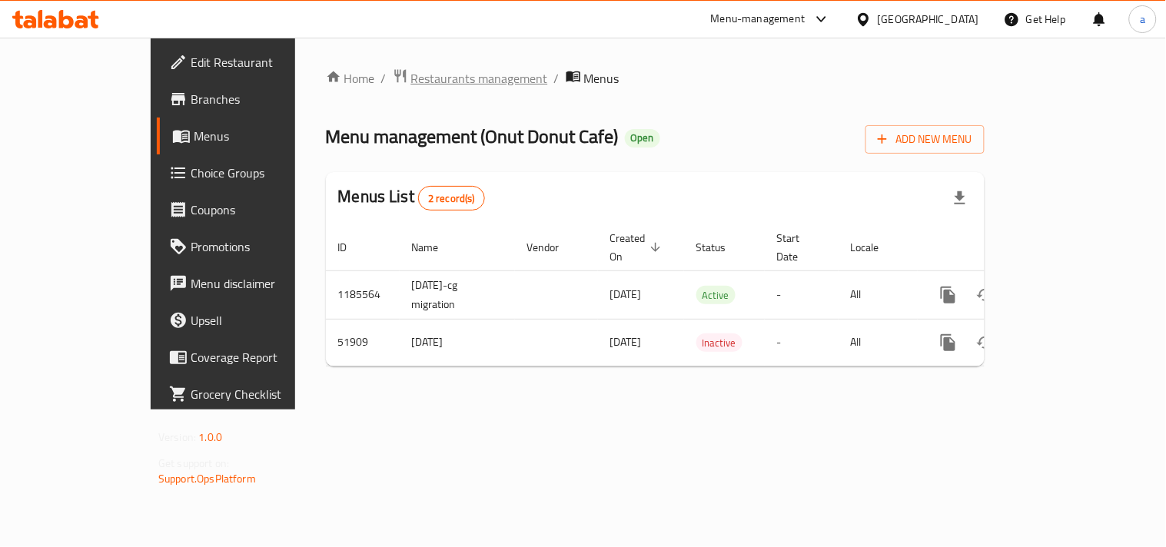
click at [411, 77] on span "Restaurants management" at bounding box center [479, 78] width 137 height 18
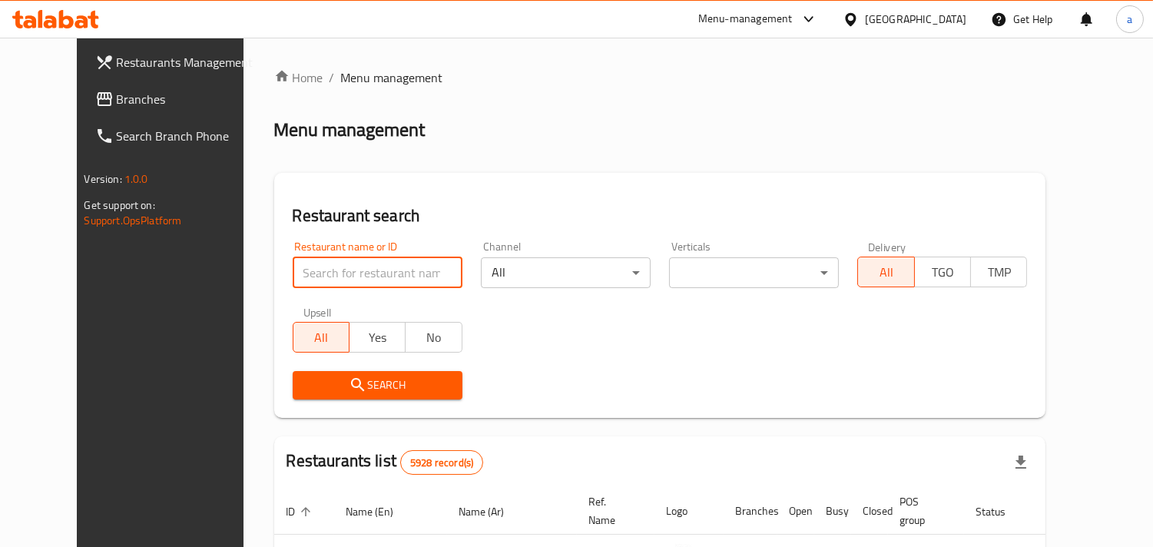
click at [329, 267] on input "search" at bounding box center [378, 272] width 170 height 31
paste input "25879"
type input "25879"
click button "Search" at bounding box center [378, 385] width 170 height 28
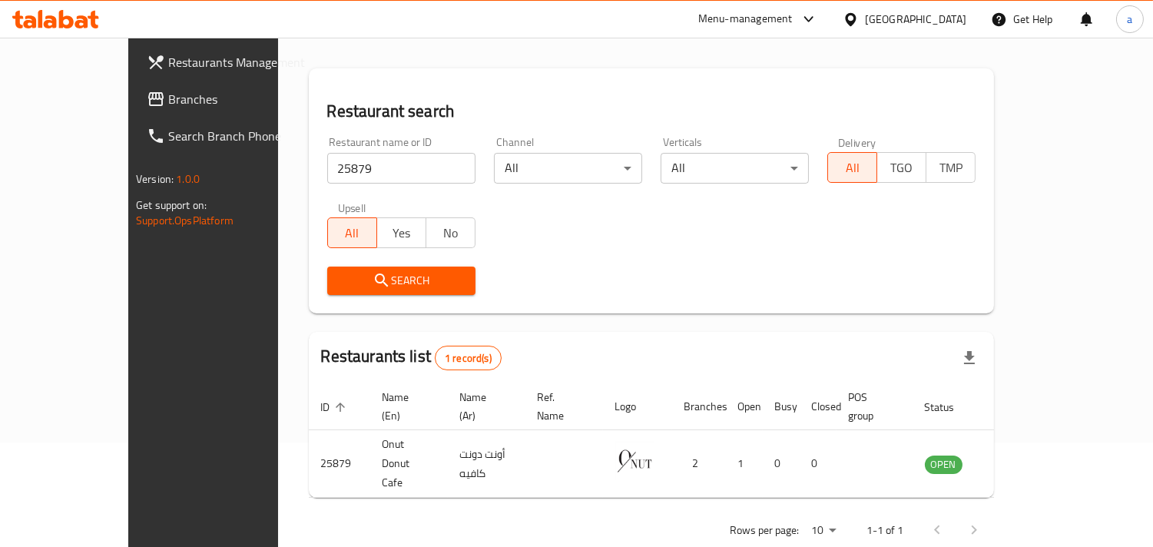
scroll to position [108, 0]
